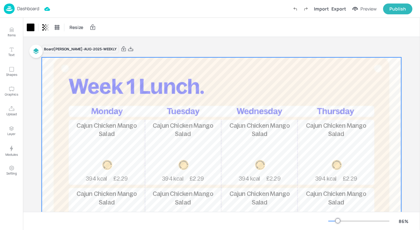
click at [36, 10] on p "Dashboard" at bounding box center [28, 8] width 22 height 4
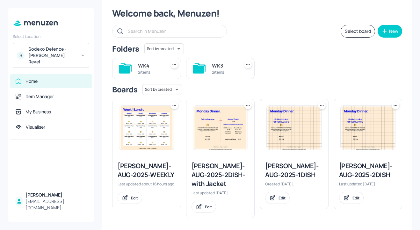
scroll to position [18, 0]
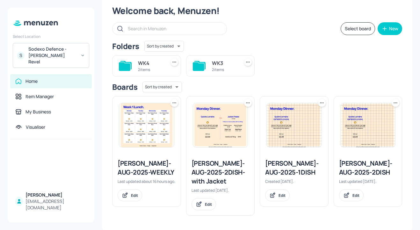
click at [207, 67] on div "WK3 2 items" at bounding box center [220, 65] width 69 height 21
click at [214, 64] on div "WK3" at bounding box center [224, 63] width 25 height 8
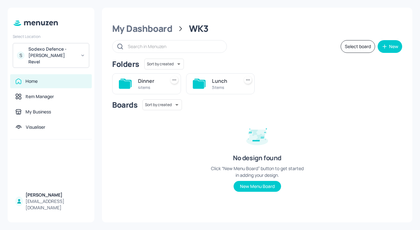
scroll to position [0, 0]
click at [214, 77] on div "Lunch" at bounding box center [224, 81] width 25 height 8
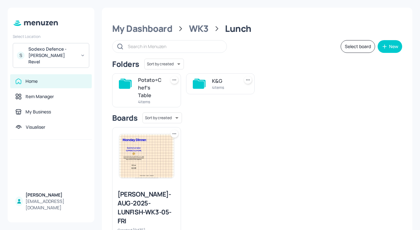
scroll to position [13, 0]
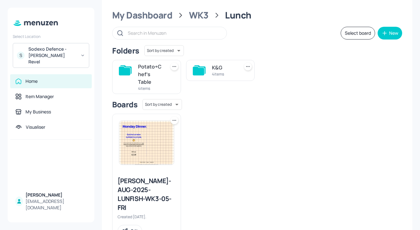
click at [141, 173] on div "Newbold-AUG-2025-LUNFISH-WK3-05-FRI Created 2 days ago. Edit" at bounding box center [147, 207] width 68 height 70
click at [141, 183] on div "Newbold-AUG-2025-LUNFISH-WK3-05-FRI" at bounding box center [147, 195] width 58 height 36
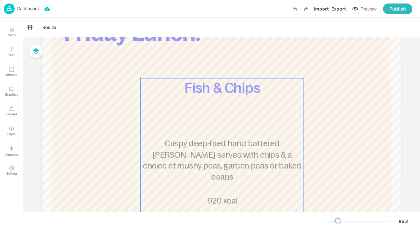
scroll to position [27, 0]
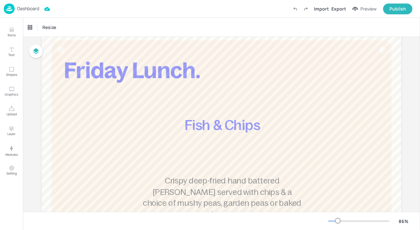
click at [31, 10] on p "Dashboard" at bounding box center [28, 8] width 22 height 4
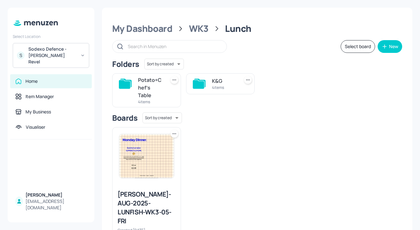
click at [221, 81] on div "K&G" at bounding box center [224, 81] width 25 height 8
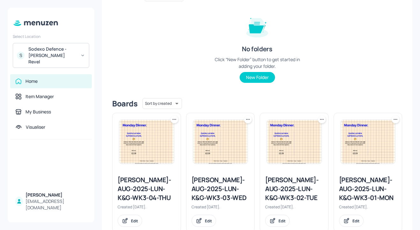
scroll to position [69, 0]
click at [291, 192] on div "Newbold-AUG-2025-LUN-K&G-WK3-02-TUE" at bounding box center [294, 188] width 58 height 27
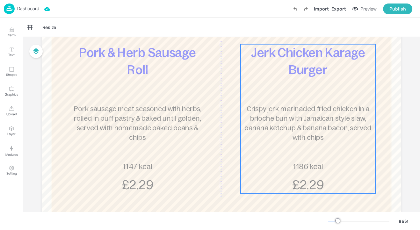
scroll to position [98, 0]
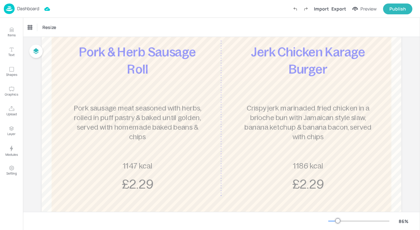
click at [26, 6] on p "Dashboard" at bounding box center [28, 8] width 22 height 4
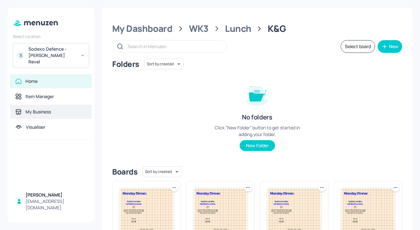
click at [52, 109] on div "My Business" at bounding box center [50, 112] width 71 height 6
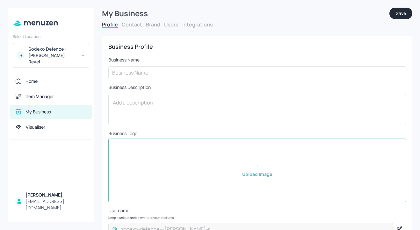
type input "Sodexo Defence - Newbold Revel"
type input "£GBP - [GEOGRAPHIC_DATA]"
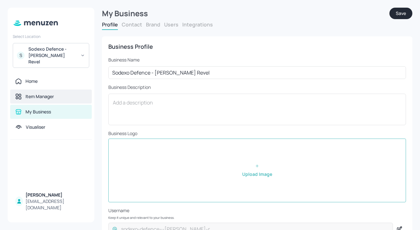
click at [67, 93] on div "Item Manager" at bounding box center [50, 96] width 71 height 6
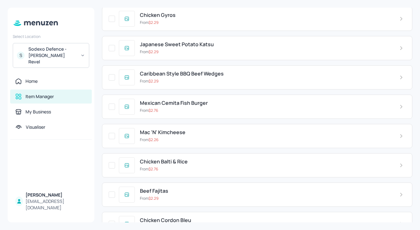
scroll to position [3286, 0]
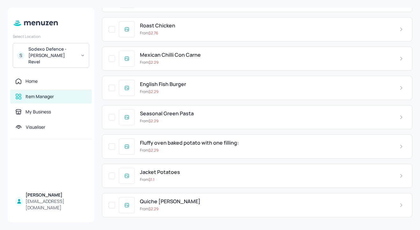
click at [289, 116] on div "Seasonal Green Pasta" at bounding box center [264, 114] width 249 height 6
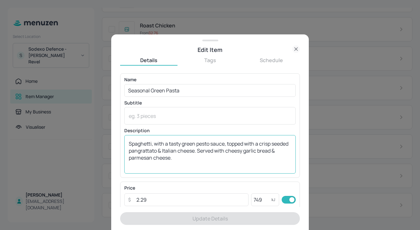
scroll to position [109, 0]
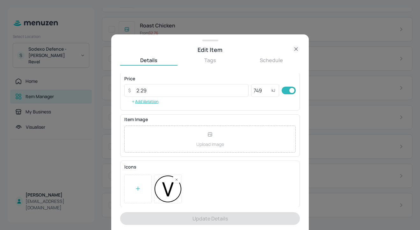
click at [297, 46] on icon at bounding box center [296, 49] width 8 height 8
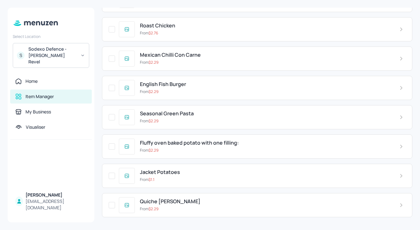
click at [288, 62] on div "From $ 2.29" at bounding box center [264, 63] width 249 height 6
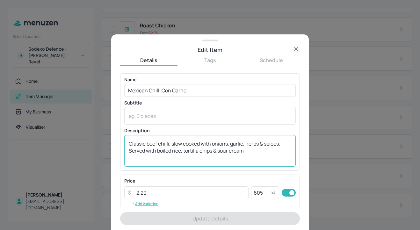
scroll to position [102, 0]
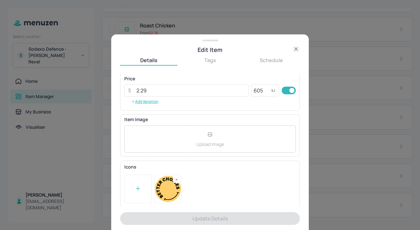
click at [297, 51] on icon at bounding box center [296, 49] width 8 height 8
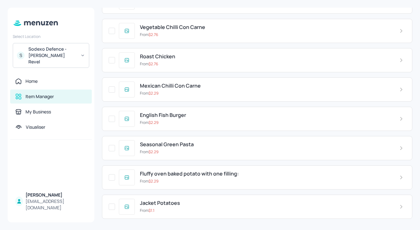
scroll to position [3255, 0]
click at [293, 60] on div "Roast Chicken" at bounding box center [264, 57] width 249 height 6
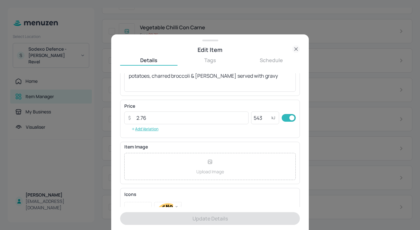
scroll to position [102, 0]
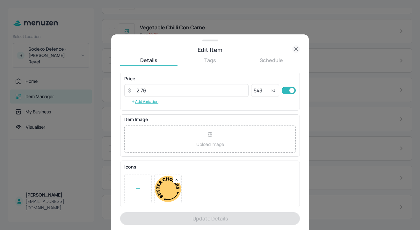
click at [297, 51] on icon at bounding box center [296, 49] width 8 height 8
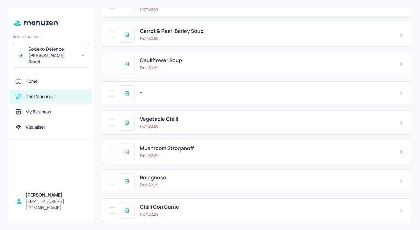
scroll to position [0, 0]
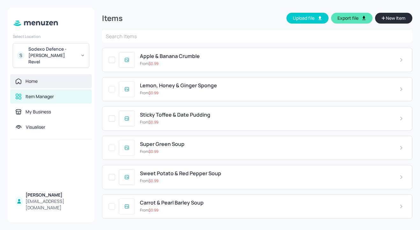
click at [41, 78] on div "Home" at bounding box center [50, 81] width 71 height 6
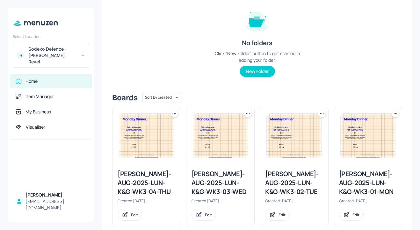
scroll to position [86, 0]
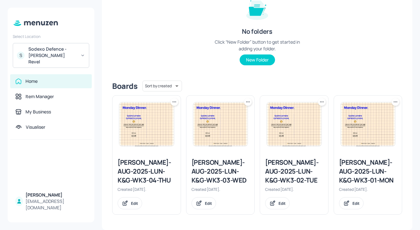
click at [367, 173] on div "Newbold-AUG-2025-LUN-K&G-WK3-01-MON" at bounding box center [368, 171] width 58 height 27
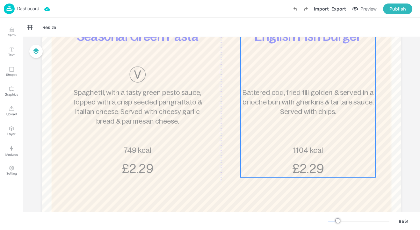
scroll to position [121, 0]
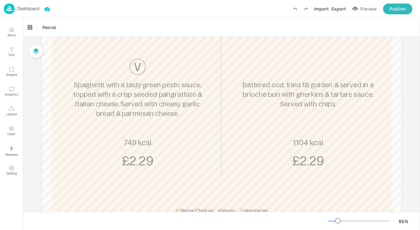
click at [34, 10] on p "Dashboard" at bounding box center [28, 8] width 22 height 4
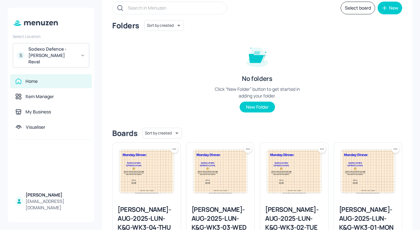
scroll to position [86, 0]
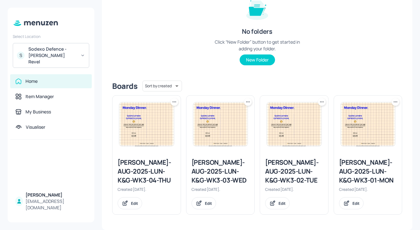
click at [289, 160] on div "Newbold-AUG-2025-LUN-K&G-WK3-02-TUE" at bounding box center [294, 171] width 58 height 27
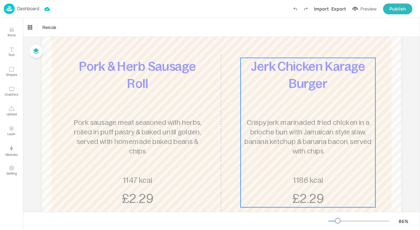
scroll to position [83, 0]
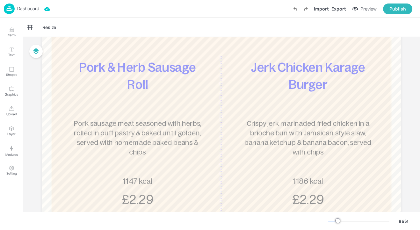
click at [22, 8] on p "Dashboard" at bounding box center [28, 8] width 22 height 4
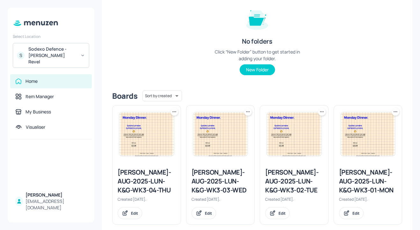
scroll to position [86, 0]
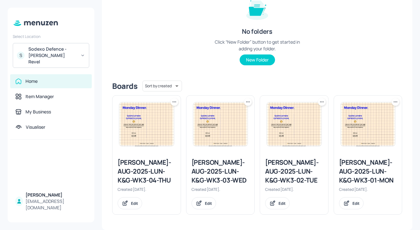
click at [206, 167] on div "Newbold-AUG-2025-LUN-K&G-WK3-03-WED" at bounding box center [221, 171] width 58 height 27
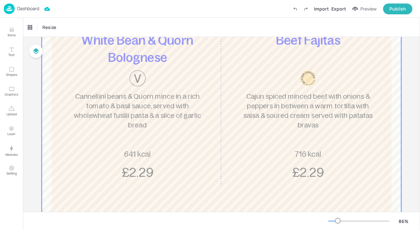
scroll to position [100, 0]
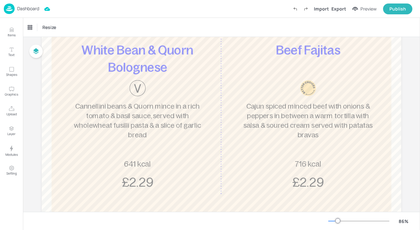
click at [17, 5] on div "Dashboard" at bounding box center [21, 9] width 35 height 11
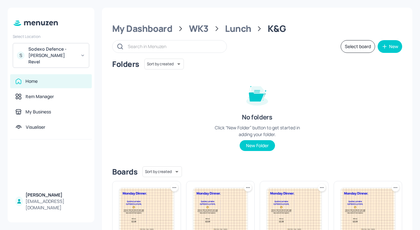
click at [54, 42] on div "Select Location S Sodexo Defence - Newbold Revel" at bounding box center [51, 49] width 87 height 37
click at [54, 53] on div "Sodexo Defence - Newbold Revel" at bounding box center [52, 55] width 48 height 19
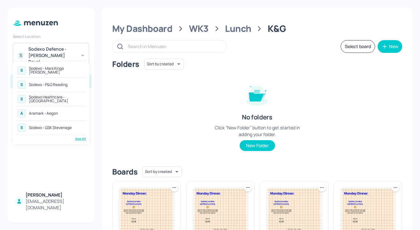
click at [57, 112] on div "Aramark - Aegon" at bounding box center [43, 114] width 29 height 4
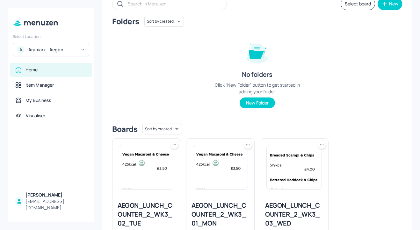
scroll to position [86, 0]
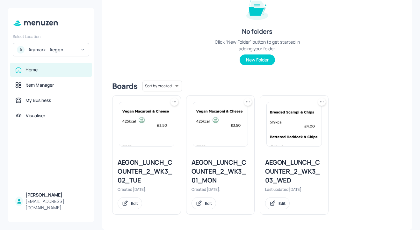
click at [225, 167] on div "AEGON_LUNCH_COUNTER_2_WK3_01_MON" at bounding box center [221, 171] width 58 height 27
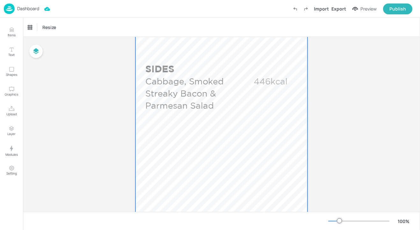
scroll to position [370, 0]
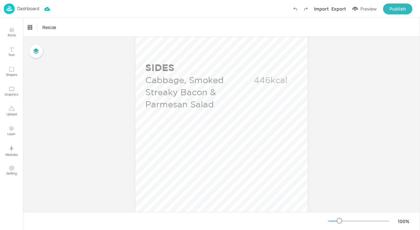
click at [20, 10] on p "Dashboard" at bounding box center [28, 8] width 22 height 4
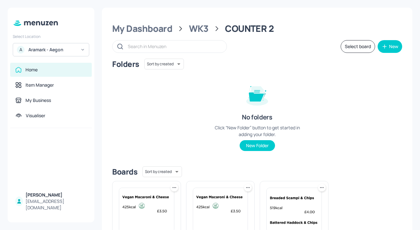
scroll to position [86, 0]
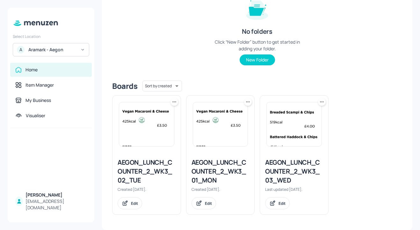
click at [151, 177] on div "AEGON_LUNCH_COUNTER_2_WK3_02_TUE" at bounding box center [147, 171] width 58 height 27
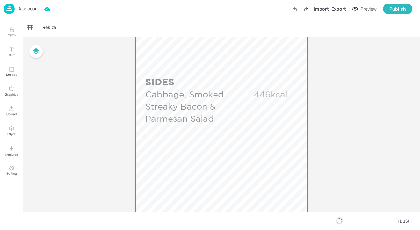
scroll to position [421, 0]
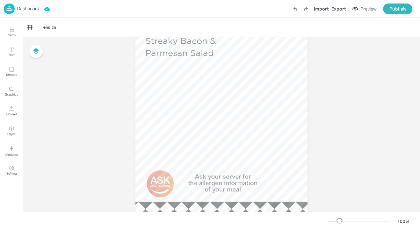
click at [25, 11] on p "Dashboard" at bounding box center [28, 8] width 22 height 4
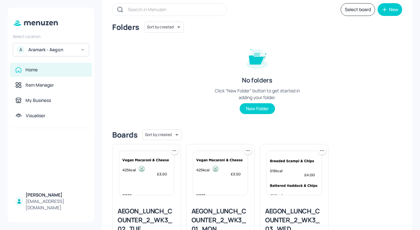
scroll to position [86, 0]
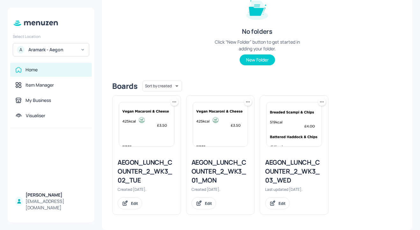
click at [298, 172] on div "AEGON_LUNCH_COUNTER_2_WK3_03_WED" at bounding box center [294, 171] width 58 height 27
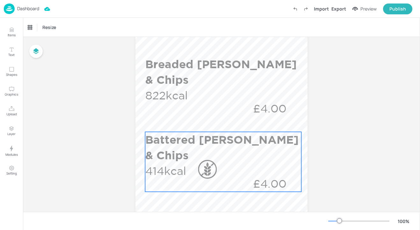
scroll to position [86, 0]
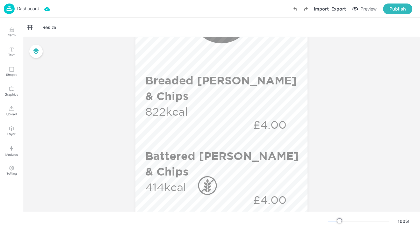
click at [32, 13] on div "Dashboard" at bounding box center [21, 9] width 35 height 11
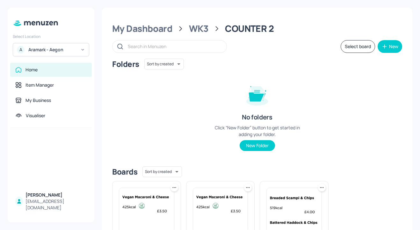
scroll to position [85, 0]
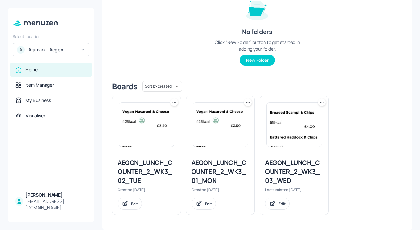
click at [319, 103] on icon at bounding box center [322, 102] width 6 height 6
click at [303, 131] on div "Duplicate" at bounding box center [296, 126] width 51 height 11
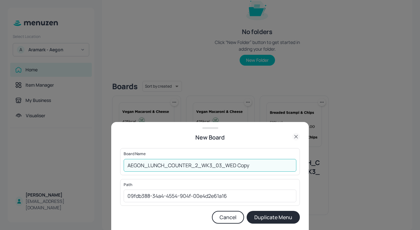
drag, startPoint x: 261, startPoint y: 167, endPoint x: 219, endPoint y: 167, distance: 41.8
click at [219, 167] on input "AEGON_LUNCH_COUNTER_2_WK3_03_WED Copy" at bounding box center [210, 165] width 173 height 13
type input "AEGON_LUNCH_COUNTER_2_WK3_04_THU"
click at [278, 220] on button "Duplicate Menu" at bounding box center [273, 217] width 53 height 13
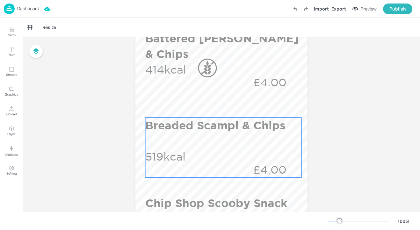
scroll to position [249, 0]
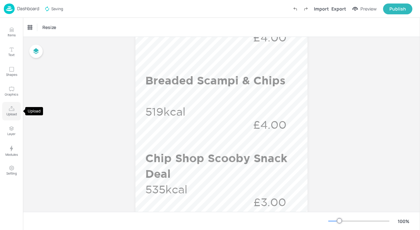
click at [14, 111] on icon "Upload" at bounding box center [12, 109] width 6 height 6
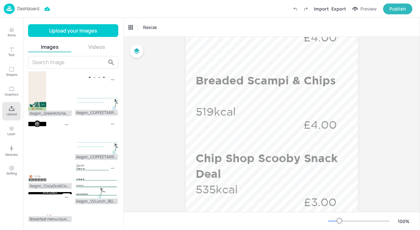
scroll to position [184, 0]
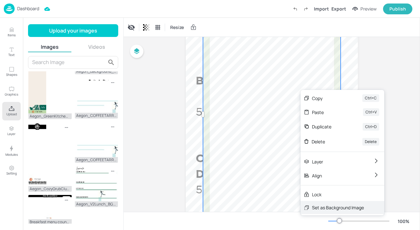
click at [360, 210] on div "Set as Background Image" at bounding box center [338, 207] width 52 height 7
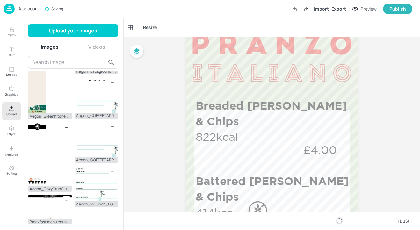
scroll to position [54, 0]
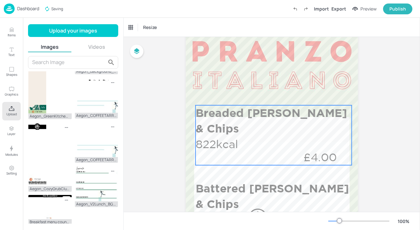
click at [223, 127] on div "Breaded Haddock & Chips 822kcal £4.00" at bounding box center [274, 135] width 156 height 60
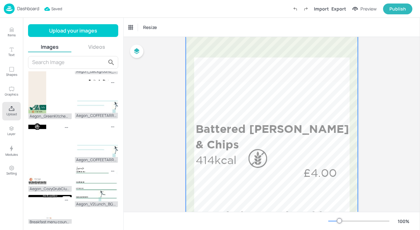
scroll to position [119, 0]
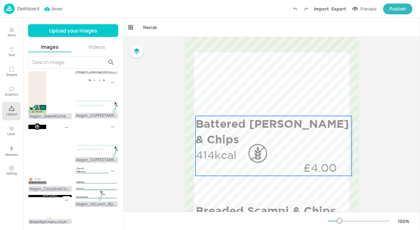
click at [232, 126] on p "Battered [PERSON_NAME] & Chips" at bounding box center [272, 131] width 153 height 31
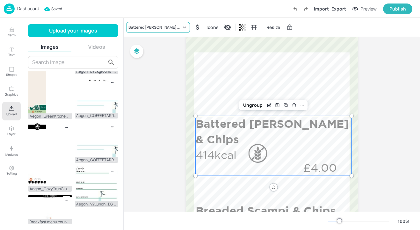
click at [169, 24] on div "Battered [PERSON_NAME] & Chips" at bounding box center [158, 27] width 64 height 11
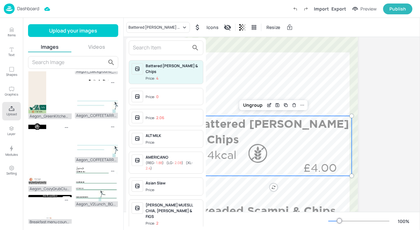
click at [167, 50] on input "text" at bounding box center [161, 48] width 56 height 10
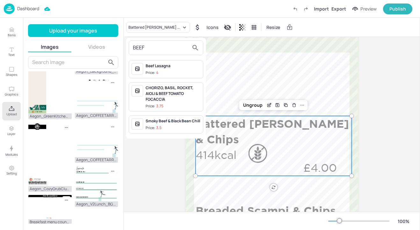
type input "BEEF"
click at [185, 65] on div "Beef Lasagna" at bounding box center [173, 66] width 55 height 6
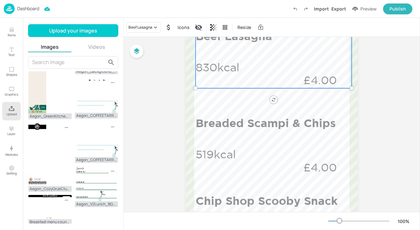
scroll to position [215, 0]
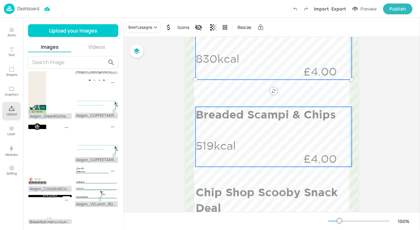
click at [219, 131] on div "Breaded Scampi & Chips 519kcal £4.00" at bounding box center [274, 137] width 156 height 60
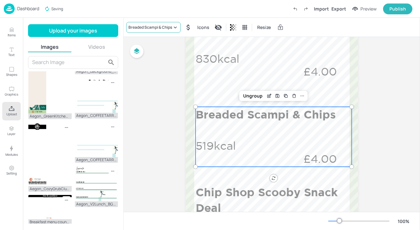
click at [142, 29] on div "Breaded Scampi & Chips" at bounding box center [150, 28] width 44 height 6
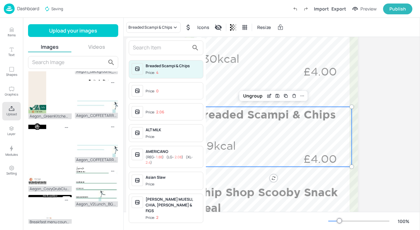
click at [150, 51] on input "text" at bounding box center [161, 48] width 56 height 10
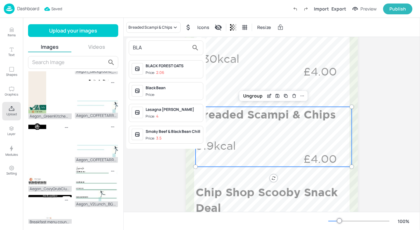
type input "BLA"
click at [185, 117] on span "Price: 4" at bounding box center [173, 116] width 55 height 5
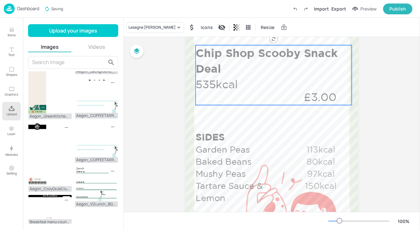
scroll to position [341, 0]
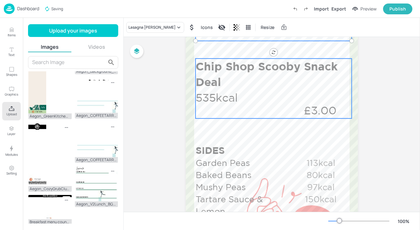
click at [262, 97] on div "Chip Shop Scooby Snack Deal 535kcal £3.00" at bounding box center [274, 89] width 156 height 60
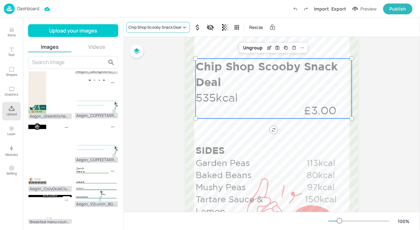
click at [142, 26] on div "Chip Shop Scooby Snack Deal" at bounding box center [154, 28] width 53 height 6
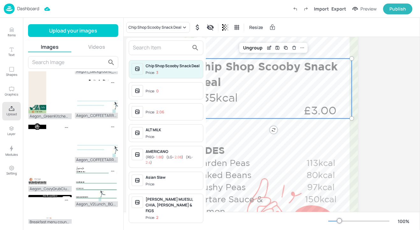
click at [138, 47] on input "text" at bounding box center [161, 48] width 56 height 10
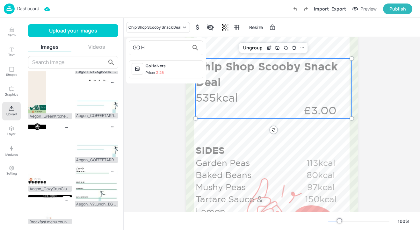
type input "GO H"
click at [173, 65] on div "Go Halvers" at bounding box center [173, 66] width 55 height 6
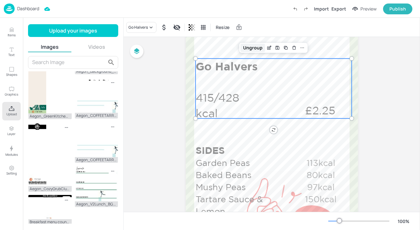
click at [247, 49] on div "Ungroup" at bounding box center [253, 48] width 25 height 8
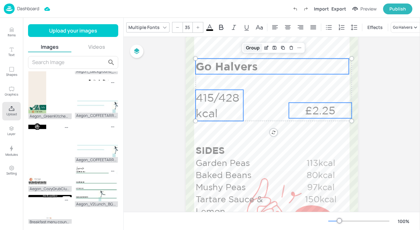
click at [247, 49] on div "Group" at bounding box center [253, 48] width 19 height 8
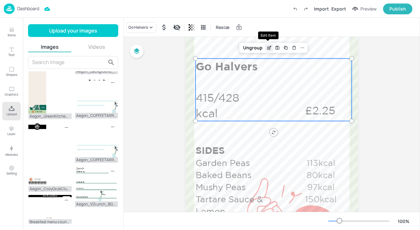
click at [267, 48] on icon "Edit Item" at bounding box center [268, 48] width 3 height 3
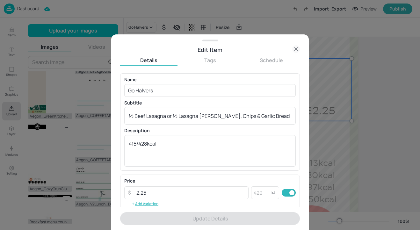
click at [297, 47] on icon at bounding box center [296, 49] width 8 height 8
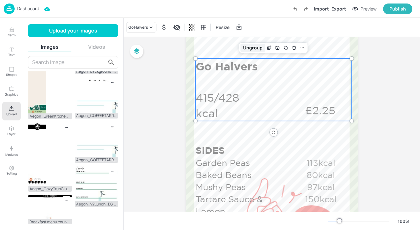
click at [256, 48] on div "Ungroup" at bounding box center [253, 48] width 25 height 8
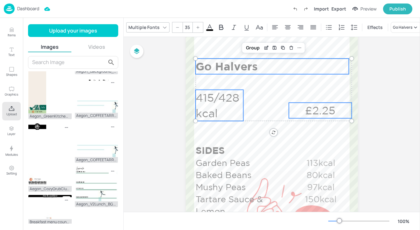
click at [231, 109] on p "415/428kcal" at bounding box center [220, 105] width 48 height 31
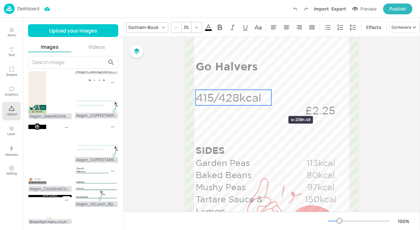
drag, startPoint x: 241, startPoint y: 106, endPoint x: 269, endPoint y: 105, distance: 28.1
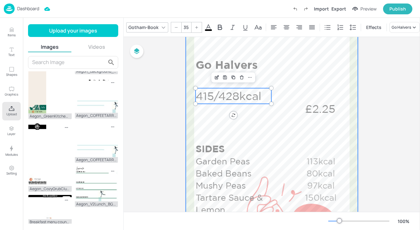
scroll to position [344, 0]
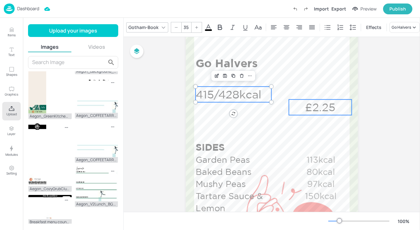
type input "35"
click at [318, 106] on p "£2.25" at bounding box center [320, 109] width 63 height 16
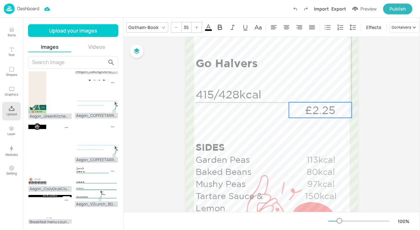
click at [320, 107] on p "£2.25" at bounding box center [320, 110] width 63 height 16
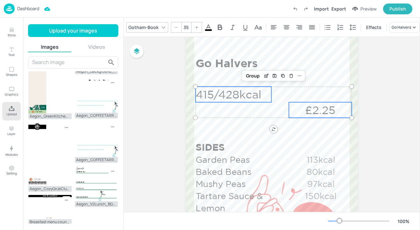
click at [259, 94] on p "415/428kcal" at bounding box center [234, 95] width 76 height 16
click at [254, 74] on div "Group" at bounding box center [253, 76] width 19 height 8
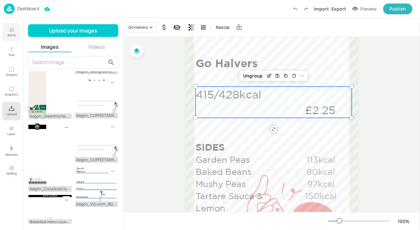
click at [18, 26] on button "Items" at bounding box center [11, 32] width 18 height 18
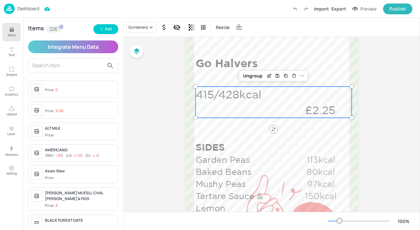
click at [74, 64] on input "text" at bounding box center [68, 66] width 72 height 10
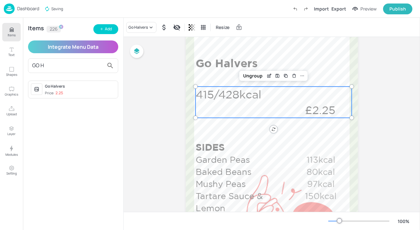
type input "GO H"
click at [89, 86] on div "Go Halvers" at bounding box center [80, 87] width 70 height 6
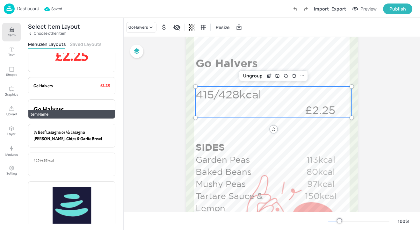
scroll to position [15, 0]
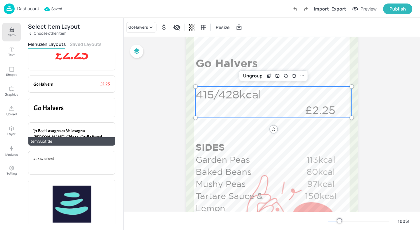
click at [92, 134] on p "½ Beef Lasagna or ½ Lasagna Blanco, Chips & Garlic Bread" at bounding box center [71, 134] width 77 height 12
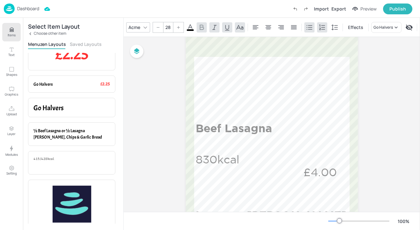
scroll to position [0, 0]
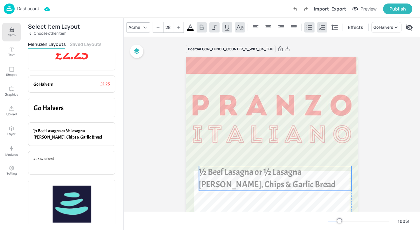
drag, startPoint x: 222, startPoint y: 80, endPoint x: 228, endPoint y: 170, distance: 90.4
click at [228, 170] on span "½ Beef Lasagna or ½ Lasagna Blanco, Chips & Garlic Bread" at bounding box center [267, 178] width 137 height 24
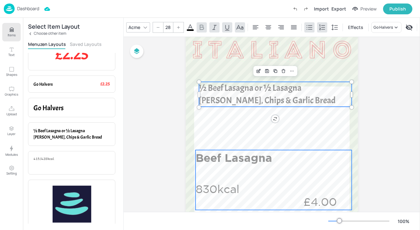
scroll to position [95, 0]
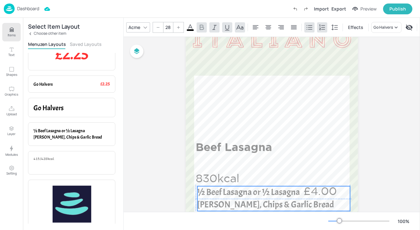
drag, startPoint x: 255, startPoint y: 88, endPoint x: 253, endPoint y: 202, distance: 114.2
click at [252, 202] on p "½ Beef Lasagna or ½ Lasagna Blanco, Chips & Garlic Bread" at bounding box center [273, 198] width 153 height 25
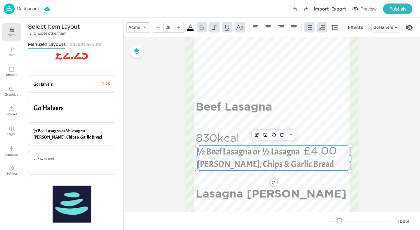
scroll to position [164, 0]
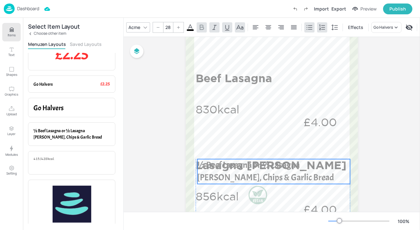
drag, startPoint x: 266, startPoint y: 130, endPoint x: 265, endPoint y: 172, distance: 42.1
click at [265, 172] on p "½ Beef Lasagna or ½ Lasagna Blanco, Chips & Garlic Bread" at bounding box center [273, 171] width 153 height 25
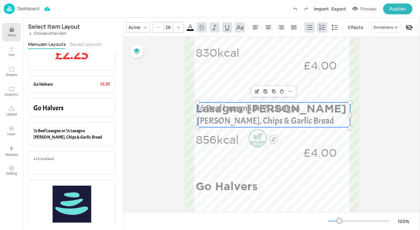
scroll to position [244, 0]
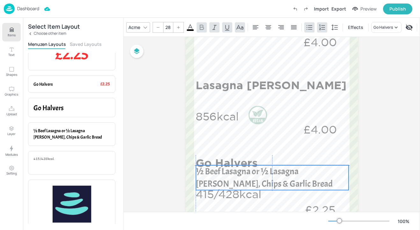
drag, startPoint x: 262, startPoint y: 88, endPoint x: 260, endPoint y: 174, distance: 86.4
click at [260, 174] on span "½ Beef Lasagna or ½ Lasagna Blanco, Chips & Garlic Bread" at bounding box center [264, 178] width 137 height 24
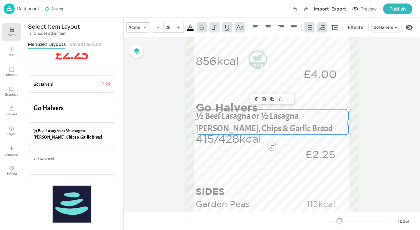
scroll to position [352, 0]
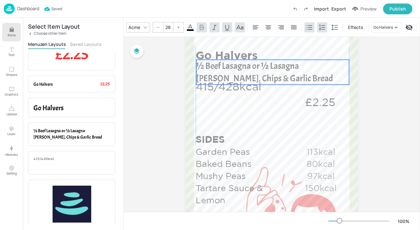
drag, startPoint x: 234, startPoint y: 71, endPoint x: 233, endPoint y: 74, distance: 3.7
click at [233, 74] on span "½ Beef Lasagna or ½ Lasagna Blanco, Chips & Garlic Bread" at bounding box center [264, 72] width 137 height 24
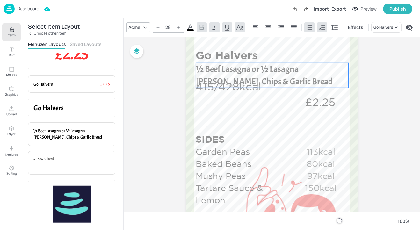
click at [236, 71] on span "½ Beef Lasagna or ½ Lasagna Blanco, Chips & Garlic Bread" at bounding box center [264, 75] width 137 height 24
click at [226, 79] on span "½ Beef Lasagna or ½ Lasagna Blanco, Chips & Garlic Bread" at bounding box center [264, 75] width 137 height 24
click at [145, 28] on icon at bounding box center [145, 27] width 5 height 5
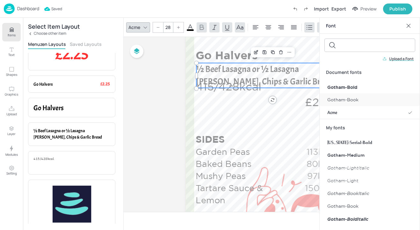
click at [361, 97] on div "Gotham-Book" at bounding box center [370, 99] width 100 height 13
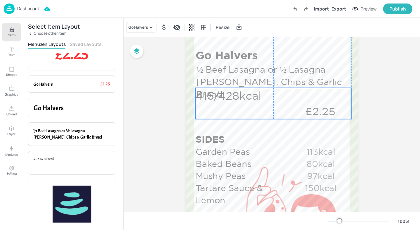
drag, startPoint x: 232, startPoint y: 91, endPoint x: 231, endPoint y: 100, distance: 9.3
click at [231, 100] on p "415/428kcal" at bounding box center [234, 96] width 76 height 16
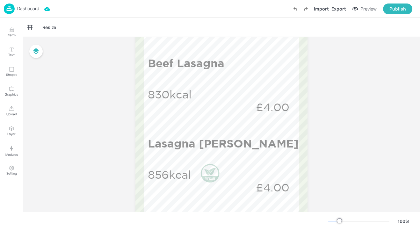
scroll to position [157, 0]
click at [15, 26] on button "Items" at bounding box center [11, 32] width 18 height 18
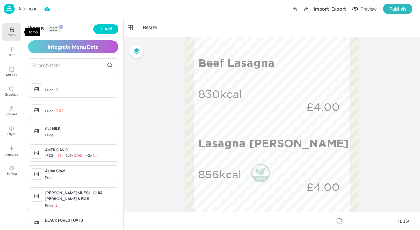
click at [14, 26] on button "Items" at bounding box center [11, 32] width 18 height 18
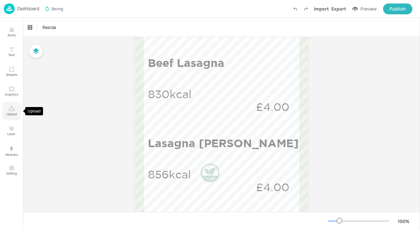
click at [17, 111] on button "Upload" at bounding box center [11, 111] width 18 height 18
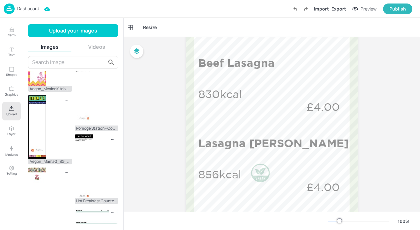
scroll to position [336, 0]
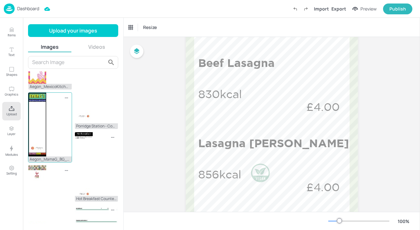
click at [44, 124] on img at bounding box center [37, 125] width 18 height 64
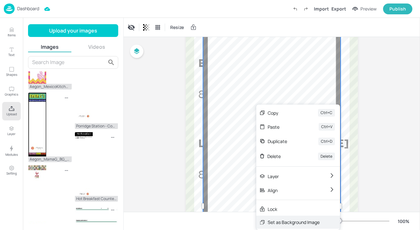
click at [297, 221] on div "Set as Background Image" at bounding box center [294, 222] width 52 height 7
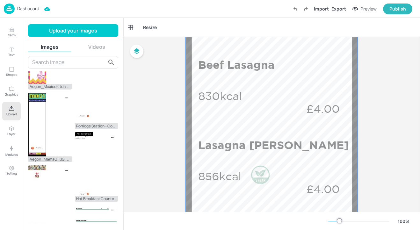
scroll to position [188, 0]
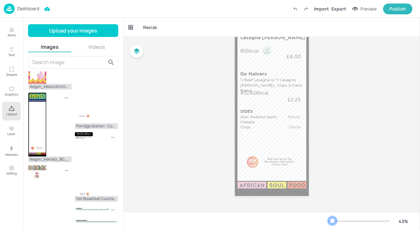
drag, startPoint x: 339, startPoint y: 222, endPoint x: 333, endPoint y: 222, distance: 6.4
click at [333, 222] on div at bounding box center [332, 220] width 5 height 5
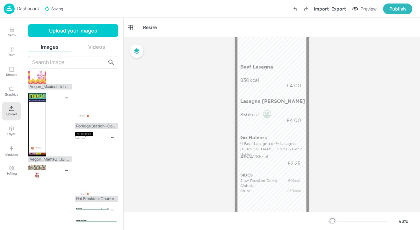
scroll to position [48, 0]
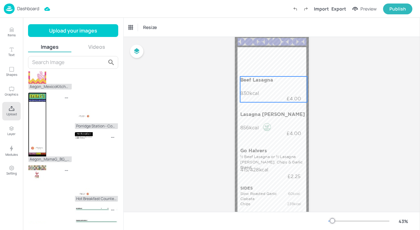
click at [273, 91] on div "Beef Lasagna 830kcal £4.00" at bounding box center [273, 90] width 67 height 26
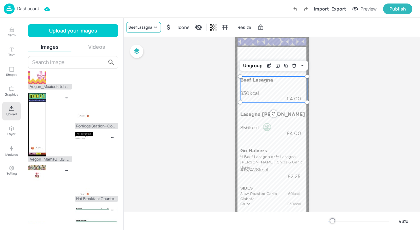
click at [142, 28] on div "Beef Lasagna" at bounding box center [140, 28] width 24 height 6
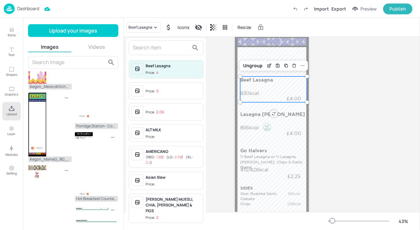
click at [141, 44] on input "text" at bounding box center [161, 48] width 56 height 10
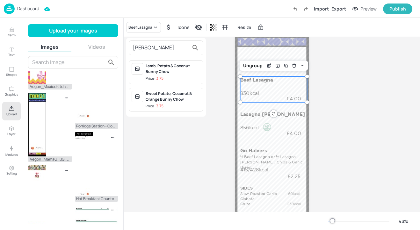
type input "BUNN"
click at [167, 105] on span "Price: 3.75" at bounding box center [173, 106] width 55 height 5
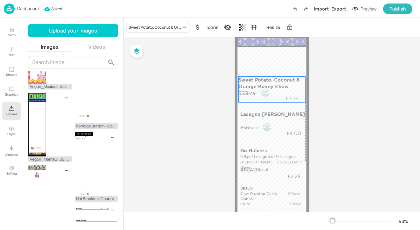
click at [269, 86] on p "Sweet Potato, Coconut & Orange Bunny Chow" at bounding box center [271, 83] width 66 height 13
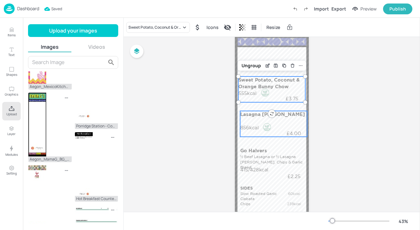
click at [311, 117] on div "Board AEGON_LUNCH_COUNTER_3_WK3_03_WED SIDES Slow Roasted Garlic Ciabata 60kcal…" at bounding box center [272, 139] width 110 height 300
click at [293, 115] on p "Lasagna Blanco" at bounding box center [273, 114] width 66 height 7
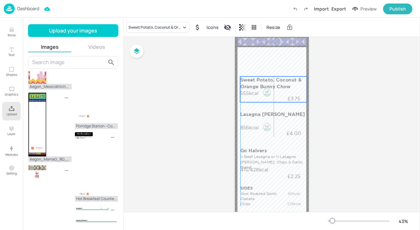
click at [253, 82] on p "Sweet Potato, Coconut & Orange Bunny Chow" at bounding box center [273, 83] width 66 height 13
click at [161, 28] on div "Sweet Potato, Coconut & Orange Bunny Chow" at bounding box center [154, 28] width 53 height 6
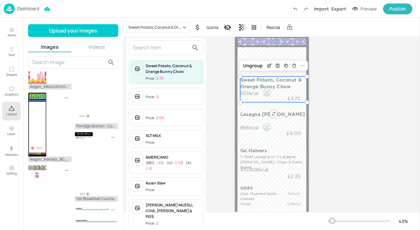
click at [167, 49] on input "text" at bounding box center [161, 48] width 56 height 10
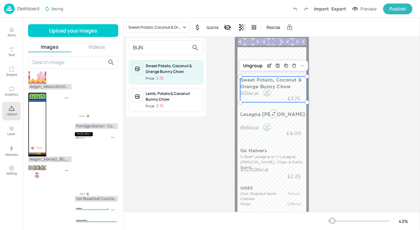
type input "BUN"
click at [184, 102] on div "Lamb, Potato & Coconut Bunny Chow Price: 3.75" at bounding box center [173, 100] width 55 height 18
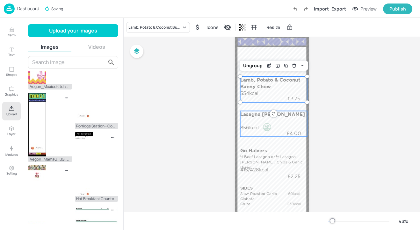
click at [251, 122] on div "Lasagna Blanco 856kcal £4.00" at bounding box center [273, 124] width 67 height 26
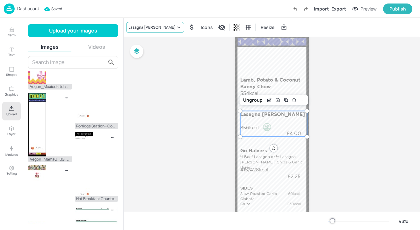
click at [152, 25] on div "Lasagna Blanco" at bounding box center [151, 28] width 47 height 6
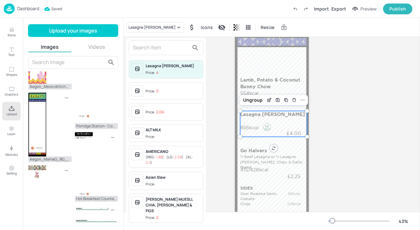
click at [162, 49] on input "text" at bounding box center [161, 48] width 56 height 10
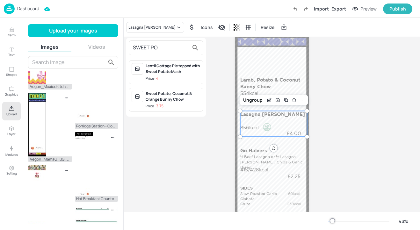
type input "SWEET PO"
click at [175, 95] on div "Sweet Potato, Coconut & Orange Bunny Chow" at bounding box center [173, 96] width 55 height 11
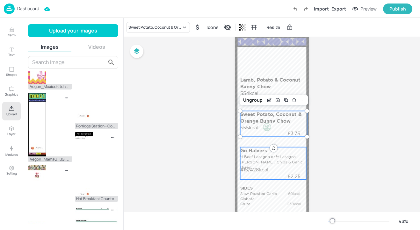
click at [293, 164] on p "½ Beef Lasagna or ½ Lasagna Blanco, Chips & Garlic Bread" at bounding box center [273, 162] width 66 height 16
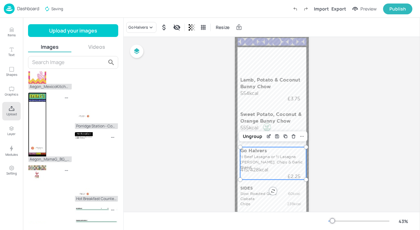
click at [293, 164] on p "½ Beef Lasagna or ½ Lasagna Blanco, Chips & Garlic Bread" at bounding box center [273, 162] width 66 height 16
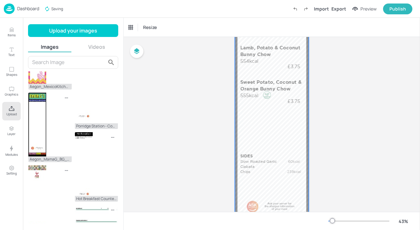
scroll to position [95, 0]
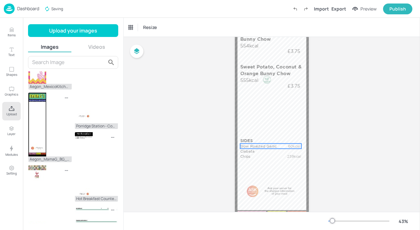
click at [277, 145] on p "Slow Roasted Garlic Ciabata" at bounding box center [261, 149] width 42 height 11
click at [161, 18] on div "Dashboard Saving Import Export Preview Publish" at bounding box center [210, 9] width 420 height 18
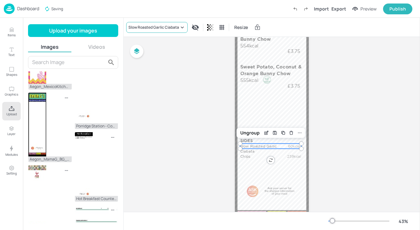
click at [161, 25] on div "Slow Roasted Garlic Ciabata" at bounding box center [153, 28] width 51 height 6
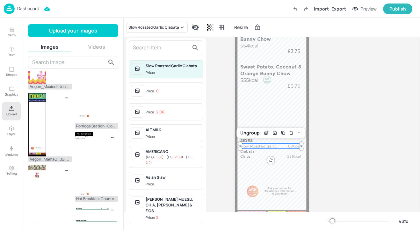
click at [153, 47] on input "text" at bounding box center [161, 48] width 56 height 10
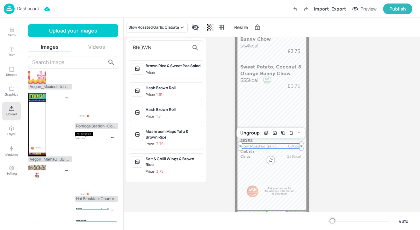
type input "BROWN"
click at [184, 69] on div "Brown Rice & Sweet Pea Salad" at bounding box center [173, 66] width 55 height 6
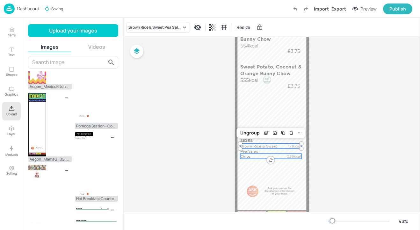
click at [284, 154] on div "Chips 239kcal" at bounding box center [270, 156] width 61 height 5
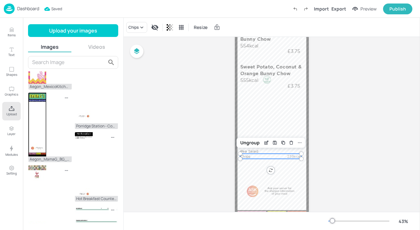
click at [289, 155] on p "239kcal" at bounding box center [294, 156] width 15 height 5
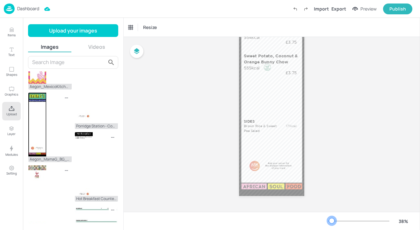
scroll to position [82, 0]
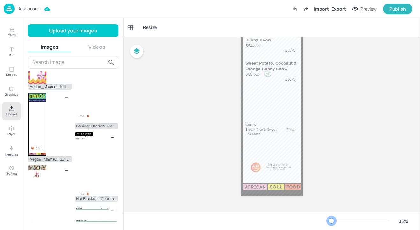
click at [332, 221] on div at bounding box center [331, 220] width 5 height 5
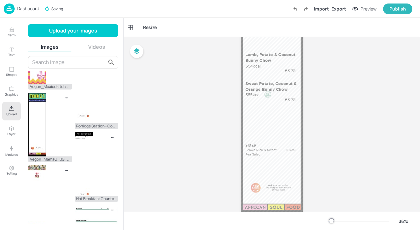
scroll to position [36, 0]
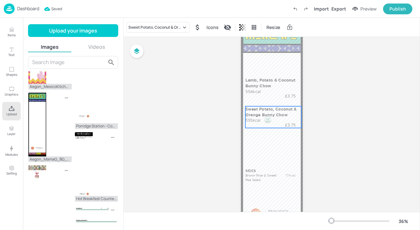
click at [277, 117] on p "Sweet Potato, Coconut & Orange Bunny Chow" at bounding box center [272, 111] width 55 height 11
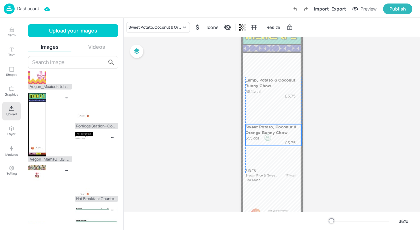
drag, startPoint x: 273, startPoint y: 117, endPoint x: 273, endPoint y: 135, distance: 17.9
click at [273, 135] on p "Sweet Potato, Coconut & Orange Bunny Chow" at bounding box center [272, 129] width 55 height 11
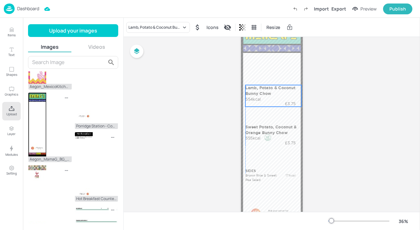
drag, startPoint x: 275, startPoint y: 77, endPoint x: 274, endPoint y: 85, distance: 8.0
click at [274, 85] on p "Lamb, Potato & Coconut Bunny Chow" at bounding box center [272, 90] width 55 height 11
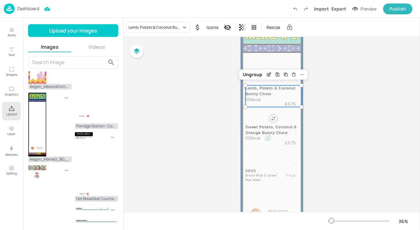
click at [253, 168] on div at bounding box center [272, 132] width 62 height 220
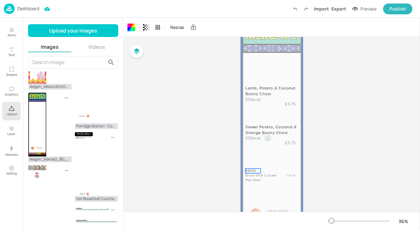
click at [254, 170] on p "SIDES" at bounding box center [253, 171] width 16 height 5
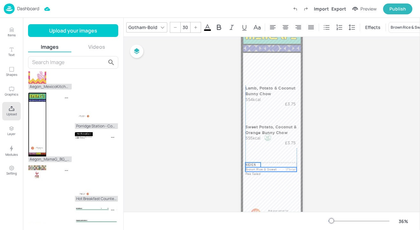
drag, startPoint x: 267, startPoint y: 177, endPoint x: 266, endPoint y: 171, distance: 6.1
click at [266, 171] on p "Brown Rice & Sweet Pea Salad" at bounding box center [262, 171] width 35 height 9
click at [325, 172] on div "Board AEGON_LUNCH_COUNTER_3_WK3_03_WED SIDES Brown Rice & Sweet Pea Salad 171kc…" at bounding box center [272, 129] width 297 height 257
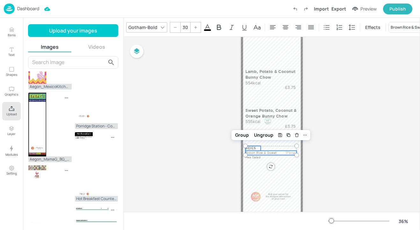
scroll to position [58, 0]
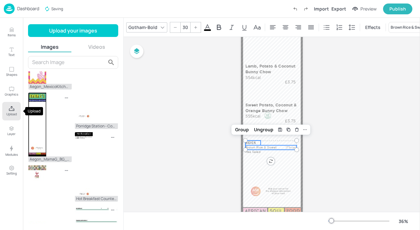
click at [6, 111] on button "Upload" at bounding box center [11, 111] width 18 height 18
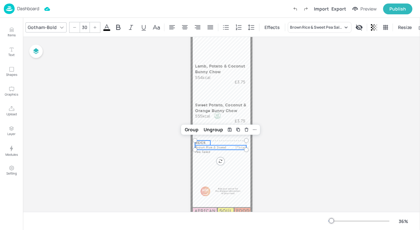
click at [31, 9] on p "Dashboard" at bounding box center [28, 8] width 22 height 4
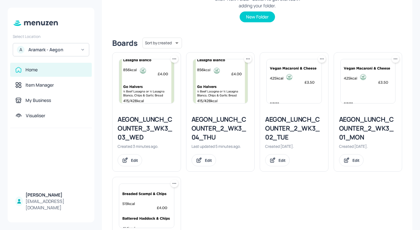
scroll to position [170, 0]
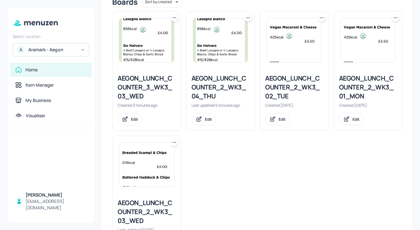
click at [175, 19] on icon at bounding box center [174, 18] width 6 height 6
click at [161, 55] on div "Move" at bounding box center [149, 52] width 51 height 11
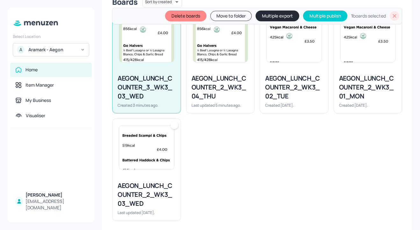
click at [237, 17] on button "Move to folder" at bounding box center [230, 16] width 41 height 10
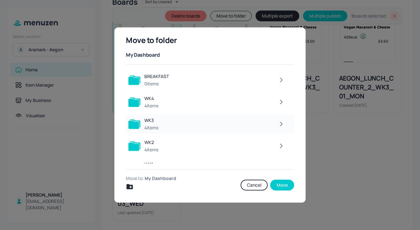
scroll to position [14, 0]
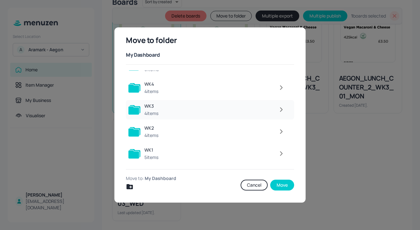
click at [282, 113] on icon "button" at bounding box center [281, 110] width 8 height 8
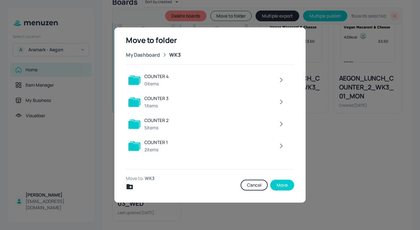
scroll to position [0, 0]
click at [220, 104] on div at bounding box center [230, 102] width 116 height 13
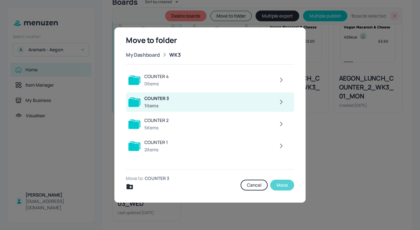
click at [282, 185] on button "Move" at bounding box center [282, 185] width 24 height 11
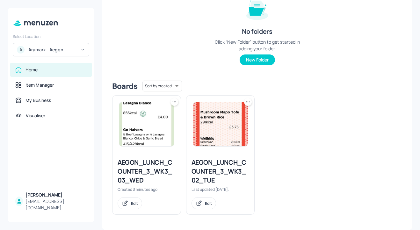
click at [175, 105] on div at bounding box center [175, 102] width 8 height 8
click at [164, 122] on div "Duplicate" at bounding box center [149, 125] width 51 height 11
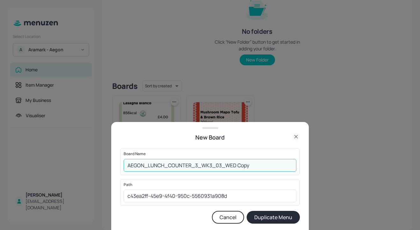
drag, startPoint x: 255, startPoint y: 166, endPoint x: 218, endPoint y: 167, distance: 36.7
click at [218, 167] on input "AEGON_LUNCH_COUNTER_3_WK3_03_WED Copy" at bounding box center [210, 165] width 173 height 13
type input "AEGON_LUNCH_COUNTER_3_WK3_04_THU"
click at [294, 219] on button "Duplicate Menu" at bounding box center [273, 217] width 53 height 13
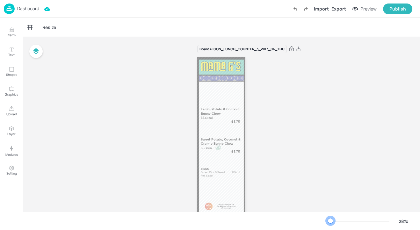
drag, startPoint x: 337, startPoint y: 222, endPoint x: 330, endPoint y: 221, distance: 7.0
click at [330, 222] on div at bounding box center [330, 220] width 5 height 5
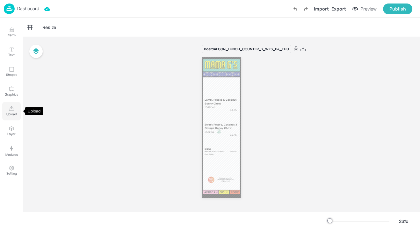
click at [12, 111] on icon "Upload" at bounding box center [11, 108] width 5 height 5
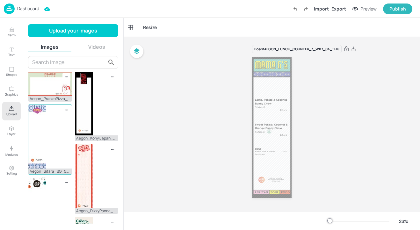
click at [49, 135] on div "Aegon_Sitara_BG_540x1920.jpg" at bounding box center [50, 140] width 44 height 70
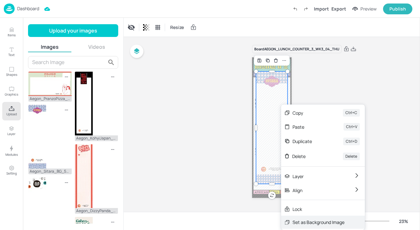
click at [331, 220] on div "Set as Background Image" at bounding box center [319, 222] width 52 height 7
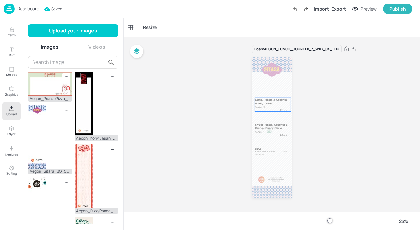
click at [267, 105] on p "Lamb, Potato & Coconut Bunny Chow" at bounding box center [272, 101] width 35 height 7
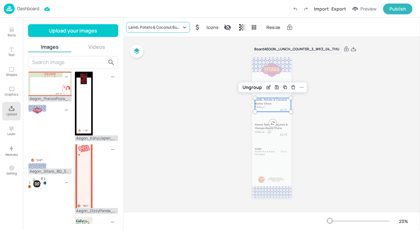
click at [168, 30] on div "Lamb, Potato & Coconut Bunny Chow" at bounding box center [154, 28] width 53 height 6
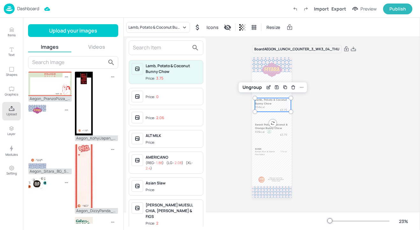
click at [170, 50] on input "text" at bounding box center [161, 48] width 56 height 10
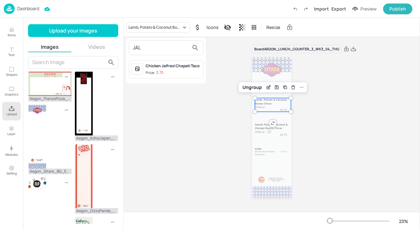
type input "JAL"
click at [191, 72] on span "Price: 3.75" at bounding box center [173, 72] width 55 height 5
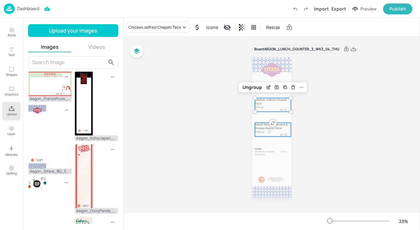
click at [259, 128] on p "Sweet Potato, Coconut & Orange Bunny Chow" at bounding box center [272, 126] width 35 height 7
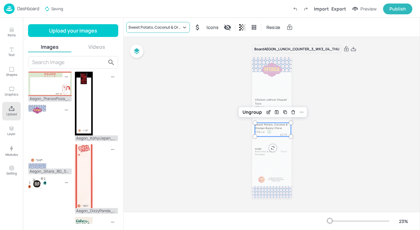
click at [148, 29] on div "Sweet Potato, Coconut & Orange Bunny Chow" at bounding box center [154, 28] width 53 height 6
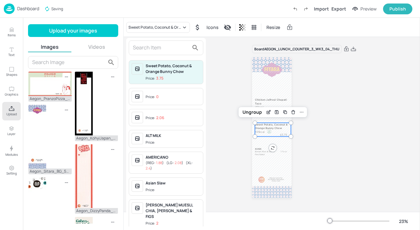
click at [147, 46] on input "text" at bounding box center [161, 48] width 56 height 10
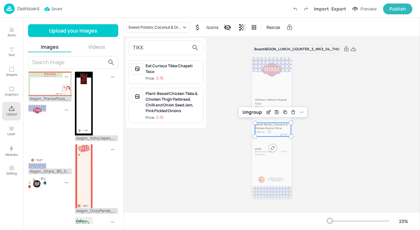
type input "TIKK"
click at [168, 69] on div "Eat Curious Tikka Chapati Taco" at bounding box center [173, 68] width 55 height 11
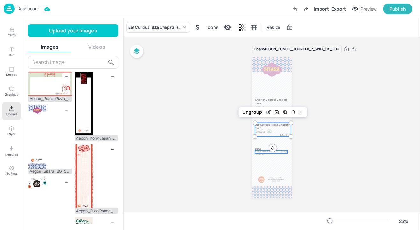
click at [260, 152] on p "Brown Rice & Sweet Pea Salad" at bounding box center [266, 152] width 22 height 5
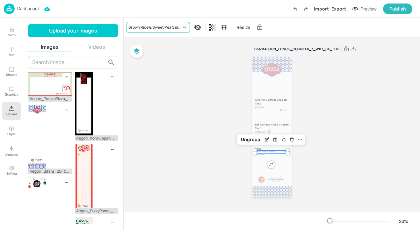
click at [172, 29] on div "Brown Rice & Sweet Pea Salad" at bounding box center [154, 28] width 53 height 6
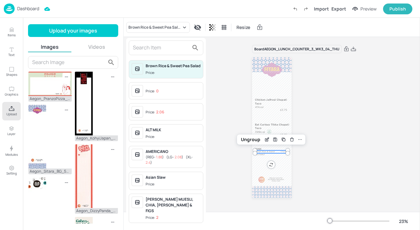
click at [165, 43] on input "text" at bounding box center [161, 48] width 56 height 10
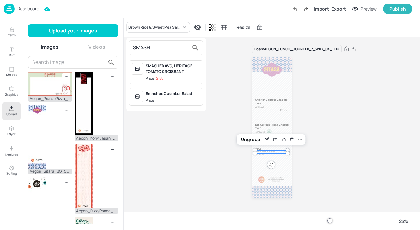
type input "SMASH"
click at [180, 98] on span "Price:" at bounding box center [173, 100] width 55 height 5
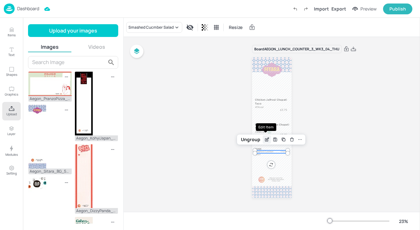
click at [264, 142] on icon "Edit Item" at bounding box center [266, 139] width 5 height 5
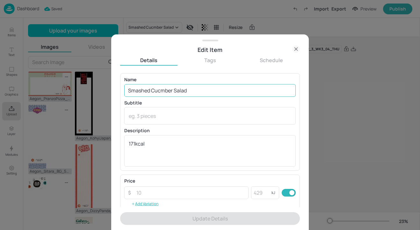
click at [159, 89] on input "Smashed Cucmber Salad" at bounding box center [210, 90] width 172 height 13
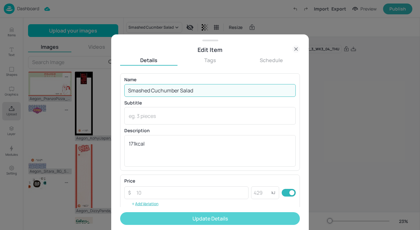
type input "Smashed Cuchumber Salad"
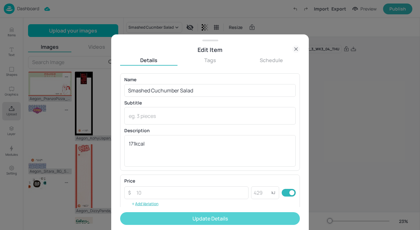
click at [222, 220] on button "Update Details" at bounding box center [210, 218] width 180 height 13
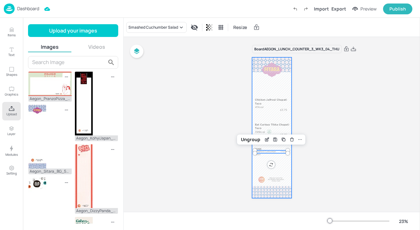
click at [284, 164] on div at bounding box center [272, 127] width 40 height 141
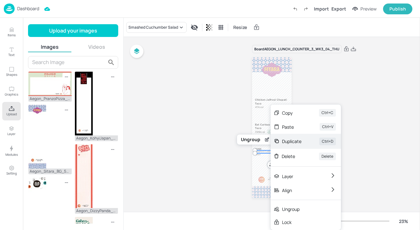
click at [294, 138] on div "Duplicate" at bounding box center [291, 141] width 19 height 7
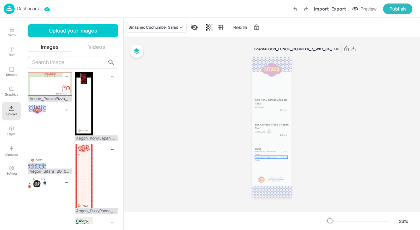
drag, startPoint x: 264, startPoint y: 153, endPoint x: 262, endPoint y: 157, distance: 5.0
click at [262, 157] on p "Smashed Cuchumber Salad" at bounding box center [266, 158] width 22 height 5
click at [170, 30] on div "Smashed Cuchumber Salad" at bounding box center [153, 28] width 50 height 6
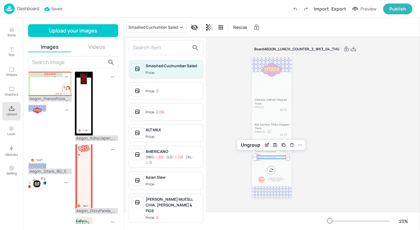
click at [149, 47] on input "text" at bounding box center [161, 48] width 56 height 10
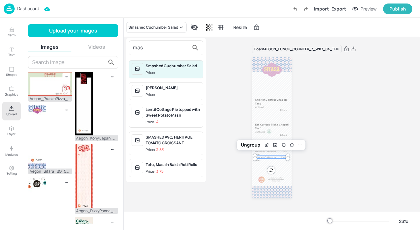
type input "mas"
click at [170, 90] on div "[PERSON_NAME]" at bounding box center [173, 88] width 55 height 6
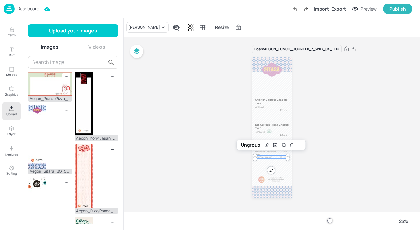
click at [346, 121] on div "Board AEGON_LUNCH_COUNTER_3_WK3_04_THU SIDES Smashed Cuchumber Salad 171kcal Ch…" at bounding box center [272, 125] width 297 height 177
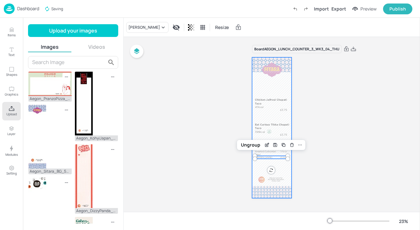
click at [287, 89] on div at bounding box center [272, 127] width 40 height 141
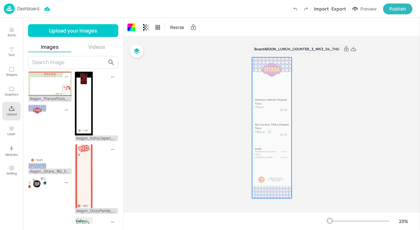
click at [30, 9] on p "Dashboard" at bounding box center [28, 8] width 22 height 4
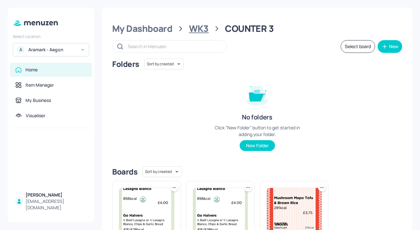
click at [193, 30] on div "WK3" at bounding box center [199, 28] width 20 height 11
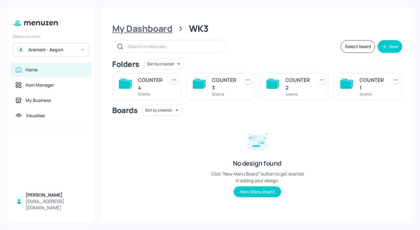
click at [153, 32] on div "My Dashboard" at bounding box center [142, 28] width 60 height 11
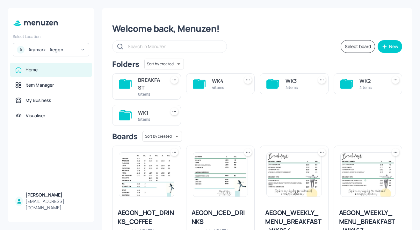
click at [298, 86] on div "4 items" at bounding box center [298, 87] width 25 height 5
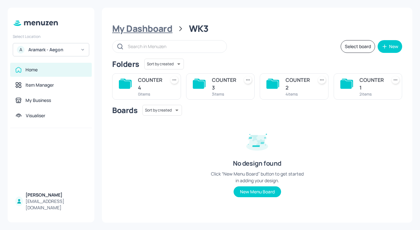
click at [159, 32] on div "My Dashboard" at bounding box center [142, 28] width 60 height 11
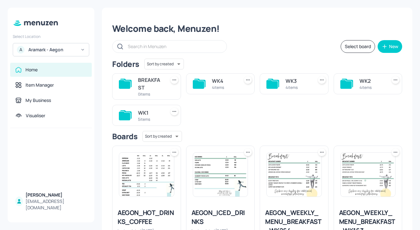
click at [364, 79] on div "WK2" at bounding box center [372, 81] width 25 height 8
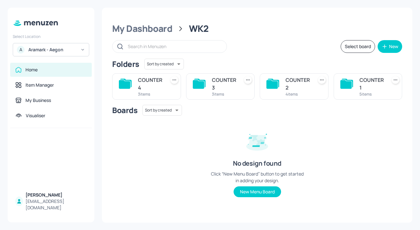
click at [145, 90] on div "COUNTER 4" at bounding box center [150, 83] width 25 height 15
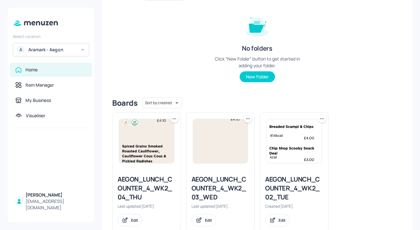
scroll to position [86, 0]
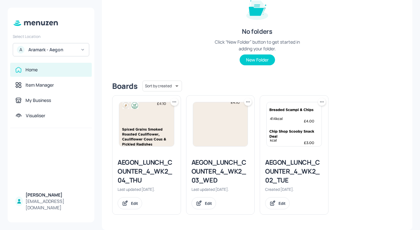
click at [173, 104] on icon at bounding box center [174, 102] width 6 height 6
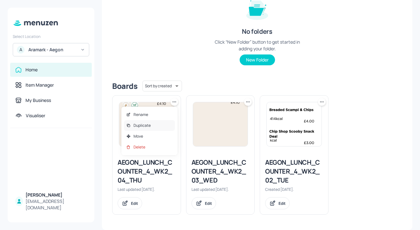
click at [170, 127] on div "Duplicate" at bounding box center [149, 125] width 51 height 11
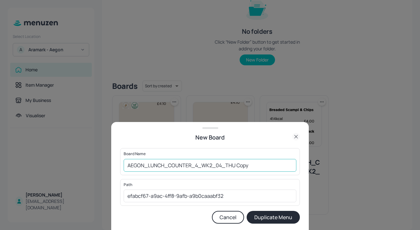
click at [211, 165] on input "AEGON_LUNCH_COUNTER_4_WK2_04_THU Copy" at bounding box center [210, 165] width 173 height 13
click at [221, 165] on input "AEGON_LUNCH_COUNTER_4_WK3_04_THU Copy" at bounding box center [210, 165] width 173 height 13
drag, startPoint x: 253, startPoint y: 166, endPoint x: 228, endPoint y: 166, distance: 25.2
click at [228, 166] on input "AEGON_LUNCH_COUNTER_4_WK3_02_THU Copy" at bounding box center [210, 165] width 173 height 13
type input "AEGON_LUNCH_COUNTER_4_WK3_02_TUE"
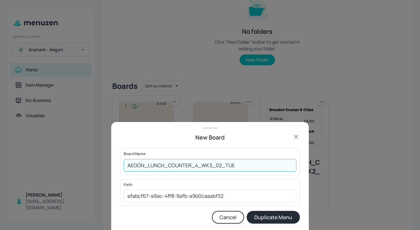
click at [286, 216] on button "Duplicate Menu" at bounding box center [273, 217] width 53 height 13
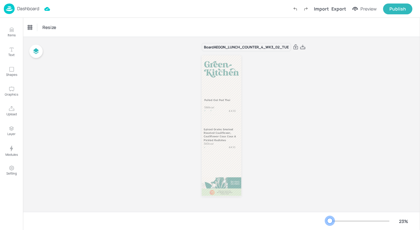
scroll to position [2, 0]
drag, startPoint x: 341, startPoint y: 220, endPoint x: 330, endPoint y: 223, distance: 11.4
click at [330, 223] on div at bounding box center [329, 220] width 5 height 5
click at [226, 110] on p "£4.10" at bounding box center [232, 111] width 14 height 4
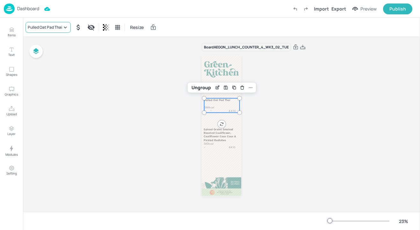
click at [57, 30] on div "Pulled Oat Pad Thai" at bounding box center [45, 28] width 34 height 6
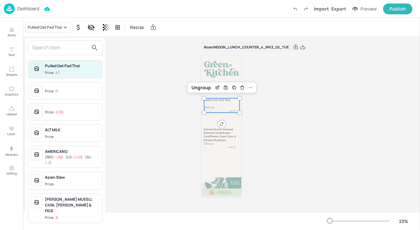
click at [52, 51] on input "text" at bounding box center [60, 48] width 56 height 10
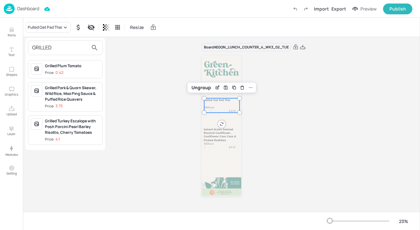
type input "GRILLED"
click at [74, 93] on div "Grilled Pork & Quorn Skewer, Wild Rice, Moo Ping Sauce & Puffed Rice Quavers" at bounding box center [72, 93] width 55 height 17
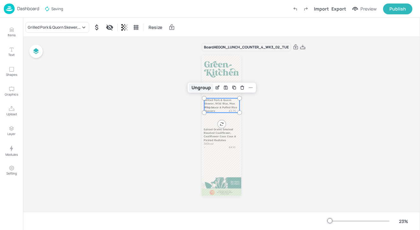
click at [196, 84] on div "Ungroup" at bounding box center [201, 88] width 25 height 8
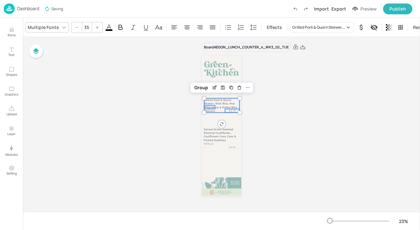
click at [196, 84] on div "Group" at bounding box center [201, 88] width 19 height 8
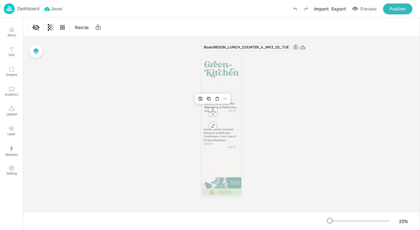
click at [211, 113] on div "Grilled Pork & Quorn Skewer, Wild Rice, Moo Ping Sauce & Puffed Rice Quavers 47…" at bounding box center [222, 125] width 40 height 141
click at [206, 113] on div "Grilled Pork & Quorn Skewer, Wild Rice, Moo Ping Sauce & Puffed Rice Quavers 47…" at bounding box center [222, 125] width 40 height 141
click at [221, 103] on p "Grilled Pork & Quorn Skewer, Wild Rice, Moo Ping Sauce & Puffed Rice Quavers" at bounding box center [221, 106] width 35 height 14
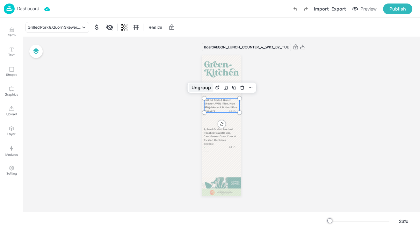
click at [204, 86] on div "Ungroup" at bounding box center [201, 88] width 25 height 8
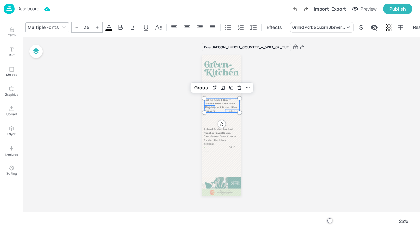
click at [222, 108] on p "Grilled Pork & Quorn Skewer, Wild Rice, Moo Ping Sauce & Puffed Rice Quavers" at bounding box center [221, 106] width 35 height 14
drag, startPoint x: 229, startPoint y: 111, endPoint x: 228, endPoint y: 119, distance: 8.6
click at [228, 119] on p "£3.75" at bounding box center [232, 120] width 14 height 4
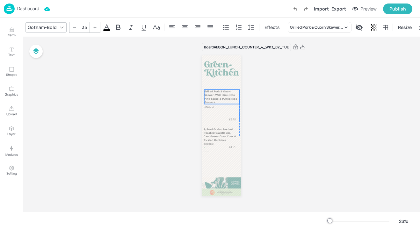
drag, startPoint x: 224, startPoint y: 99, endPoint x: 225, endPoint y: 90, distance: 8.6
click at [225, 90] on p "Grilled Pork & Quorn Skewer, Wild Rice, Moo Ping Sauce & Puffed Rice Quavers" at bounding box center [221, 97] width 35 height 14
click at [220, 93] on p "Grilled Pork & Quorn Skewer, Wild Rice, Moo Ping Sauce & Puffed Rice Quavers" at bounding box center [221, 97] width 35 height 14
type input "35"
drag, startPoint x: 231, startPoint y: 120, endPoint x: 229, endPoint y: 111, distance: 8.8
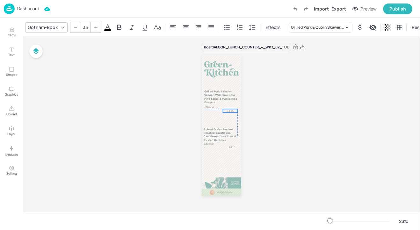
click at [229, 111] on p "£3.75" at bounding box center [230, 111] width 14 height 4
click at [210, 106] on p "476kcal" at bounding box center [209, 108] width 11 height 4
click at [226, 102] on p "Grilled Pork & Quorn Skewer, Wild Rice, Moo Ping Sauce & Puffed Rice Quavers" at bounding box center [221, 97] width 35 height 14
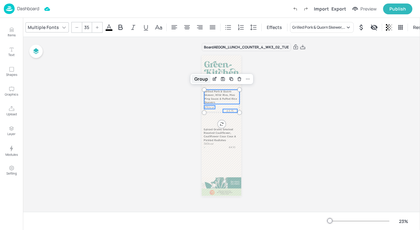
click at [204, 80] on div "Group" at bounding box center [201, 79] width 19 height 8
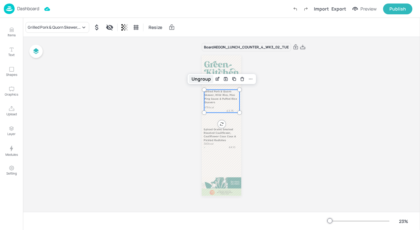
click at [200, 78] on div "Ungroup" at bounding box center [201, 79] width 25 height 8
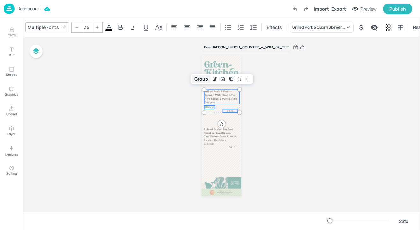
click at [199, 77] on div "Group" at bounding box center [201, 79] width 19 height 8
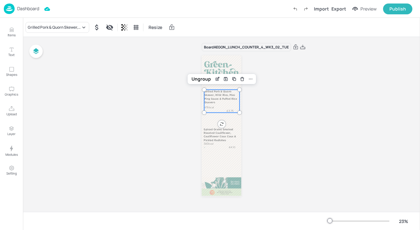
click at [280, 106] on div "Board AEGON_LUNCH_COUNTER_4_WK3_02_TUE Grilled Pork & Quorn Skewer, Wild Rice, …" at bounding box center [221, 123] width 397 height 177
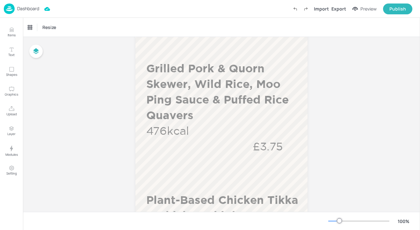
scroll to position [147, 0]
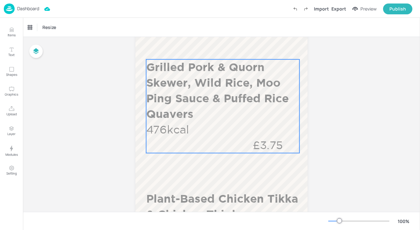
click at [278, 86] on p "Grilled Pork & Quorn Skewer, Wild Rice, Moo Ping Sauce & Puffed Rice Quavers" at bounding box center [222, 90] width 153 height 62
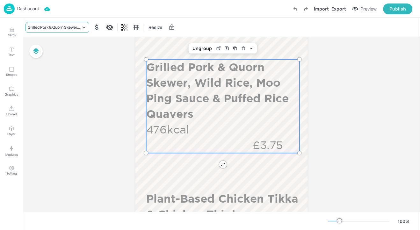
click at [64, 23] on div "Grilled Pork & Quorn Skewer, Wild Rice, Moo Ping Sauce & Puffed Rice Quavers" at bounding box center [58, 27] width 64 height 11
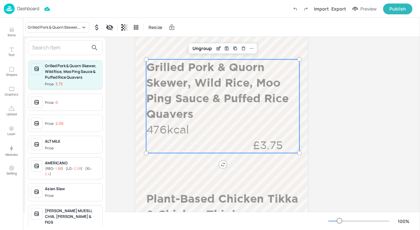
click at [55, 41] on div at bounding box center [65, 47] width 75 height 15
click at [54, 44] on input "text" at bounding box center [60, 48] width 56 height 10
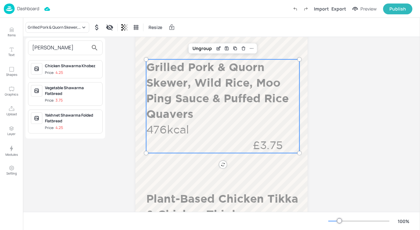
type input "[PERSON_NAME]"
click at [81, 94] on div "Vegetable Shawarma Flatbread" at bounding box center [72, 90] width 55 height 11
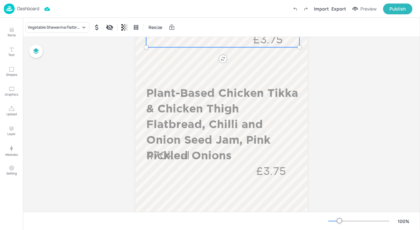
scroll to position [286, 0]
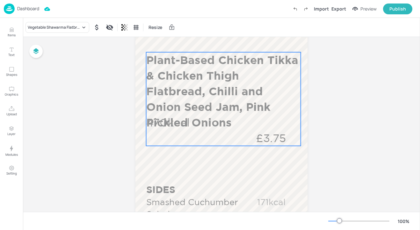
click at [216, 125] on div "Plant-Based Chicken Tikka & Chicken Thigh Flatbread, Chilli and Onion Seed Jam,…" at bounding box center [223, 99] width 155 height 94
click at [70, 21] on div "Plant-Based Chicken Tikka & Chicken Thigh Flatbread, Chilli and Onion Seed Jam,…" at bounding box center [221, 27] width 397 height 19
click at [70, 29] on div "Plant-Based Chicken Tikka & Chicken Thigh Flatbread, Chilli and Onion Seed Jam,…" at bounding box center [54, 28] width 53 height 6
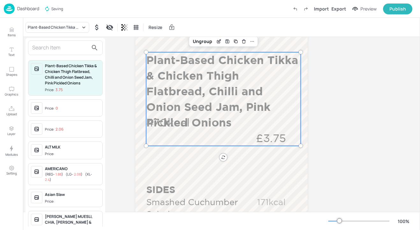
click at [62, 45] on input "text" at bounding box center [60, 48] width 56 height 10
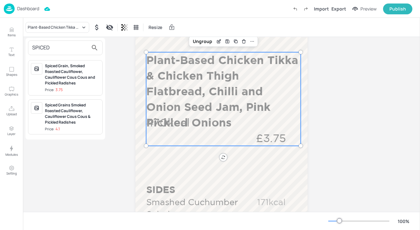
type input "SPICED"
click at [86, 78] on div "Spiced Grain, Smoked Roasted Cauliflower, Cauliflower Cous Cous and Pickled Rad…" at bounding box center [72, 74] width 55 height 23
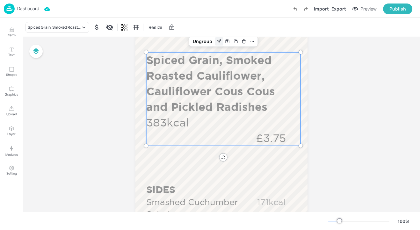
click at [220, 42] on icon "Edit Item" at bounding box center [218, 41] width 5 height 5
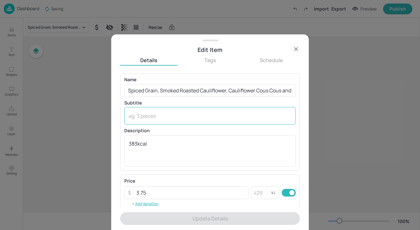
scroll to position [102, 0]
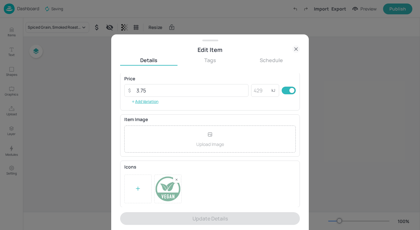
click at [296, 45] on div "Edit Item" at bounding box center [210, 47] width 198 height 15
click at [298, 48] on icon at bounding box center [296, 49] width 8 height 8
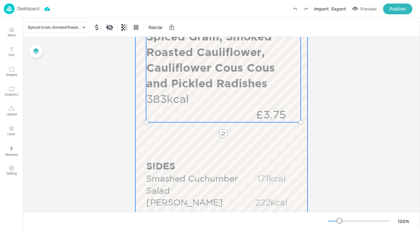
scroll to position [332, 0]
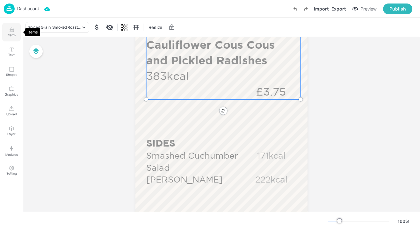
click at [13, 34] on p "Items" at bounding box center [12, 35] width 8 height 4
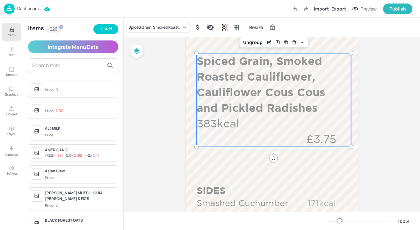
scroll to position [284, 0]
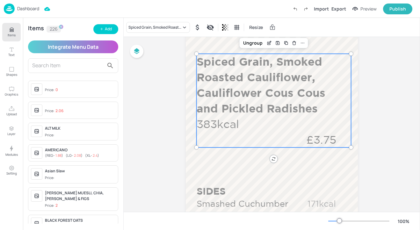
click at [47, 70] on div at bounding box center [73, 65] width 90 height 15
click at [47, 65] on input "text" at bounding box center [68, 66] width 72 height 10
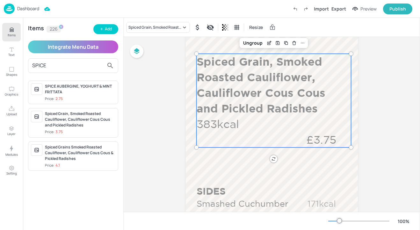
type input "SPICED"
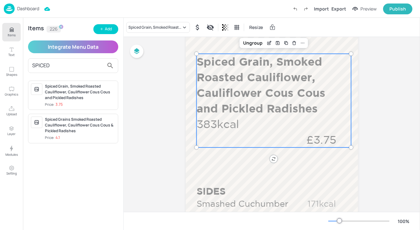
click at [83, 98] on div "Spiced Grain, Smoked Roasted Cauliflower, Cauliflower Cous Cous and Pickled Rad…" at bounding box center [80, 92] width 70 height 17
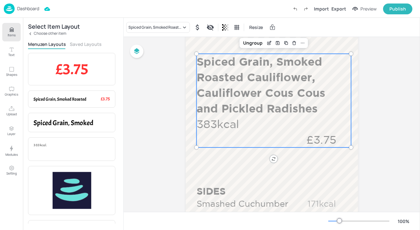
scroll to position [100, 0]
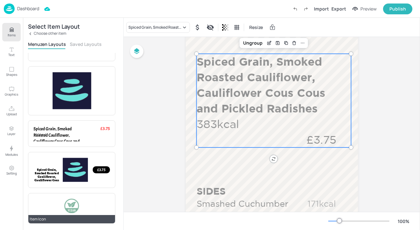
click at [73, 202] on div at bounding box center [72, 206] width 16 height 15
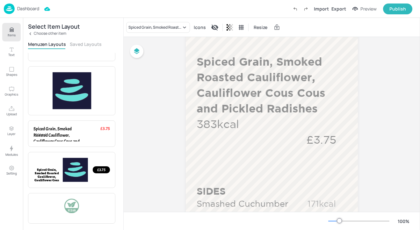
click at [16, 33] on button "Items" at bounding box center [11, 32] width 18 height 18
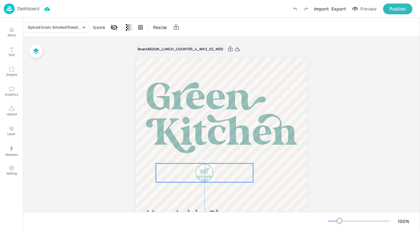
drag, startPoint x: 194, startPoint y: 70, endPoint x: 209, endPoint y: 169, distance: 100.5
click at [209, 169] on div at bounding box center [205, 173] width 20 height 19
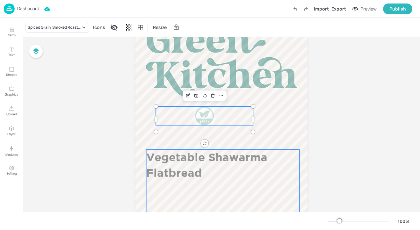
scroll to position [80, 0]
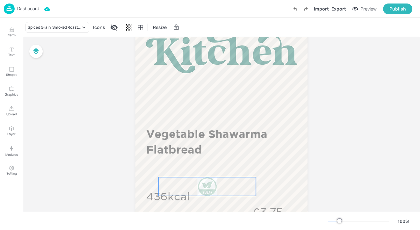
drag, startPoint x: 207, startPoint y: 92, endPoint x: 212, endPoint y: 195, distance: 103.1
click at [212, 195] on div at bounding box center [208, 186] width 20 height 19
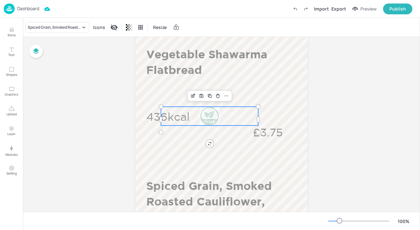
scroll to position [198, 0]
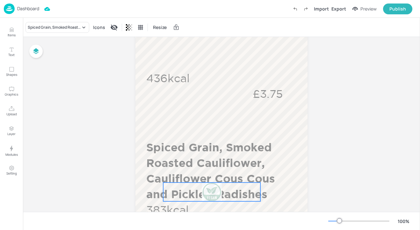
drag, startPoint x: 209, startPoint y: 80, endPoint x: 210, endPoint y: 193, distance: 113.2
click at [210, 194] on div at bounding box center [212, 192] width 20 height 19
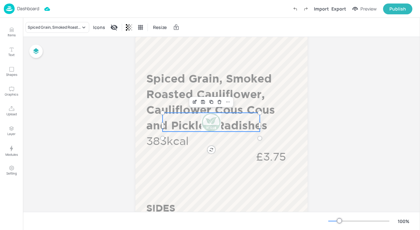
scroll to position [309, 0]
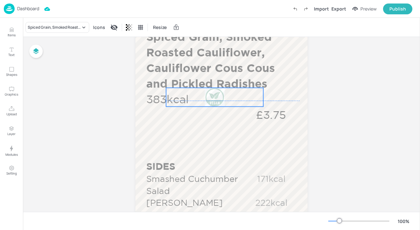
drag, startPoint x: 212, startPoint y: 81, endPoint x: 216, endPoint y: 99, distance: 18.2
click at [216, 99] on div at bounding box center [215, 97] width 20 height 19
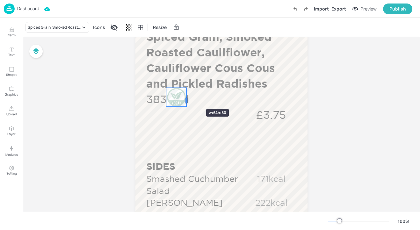
drag, startPoint x: 264, startPoint y: 100, endPoint x: 187, endPoint y: 98, distance: 76.9
click at [187, 98] on div at bounding box center [186, 101] width 5 height 26
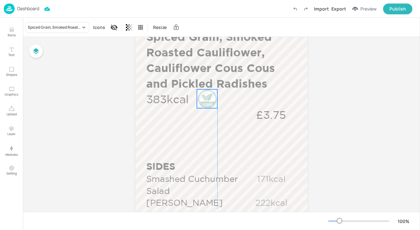
drag, startPoint x: 174, startPoint y: 98, endPoint x: 206, endPoint y: 99, distance: 31.9
click at [206, 99] on div at bounding box center [207, 99] width 20 height 19
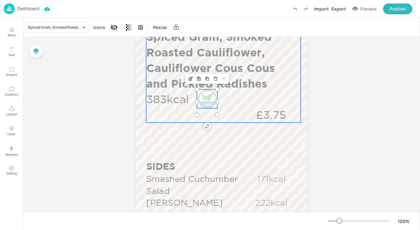
click at [179, 92] on p "383kcal" at bounding box center [170, 100] width 48 height 16
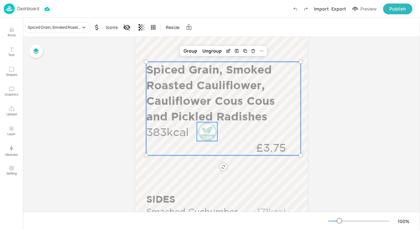
scroll to position [268, 0]
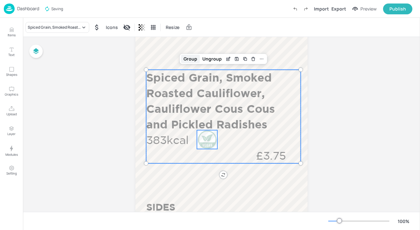
click at [194, 59] on div "Group" at bounding box center [190, 59] width 19 height 8
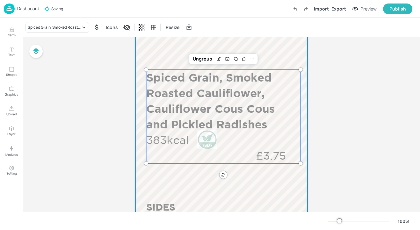
click at [267, 186] on div at bounding box center [221, 95] width 172 height 612
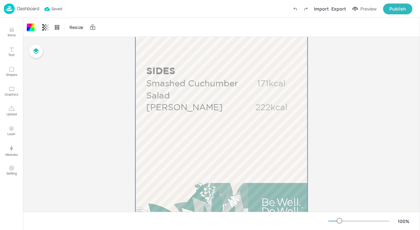
scroll to position [410, 0]
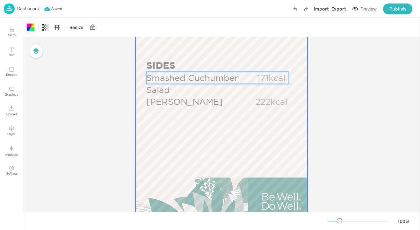
click at [211, 86] on p "Smashed Cuchumber Salad" at bounding box center [194, 84] width 97 height 24
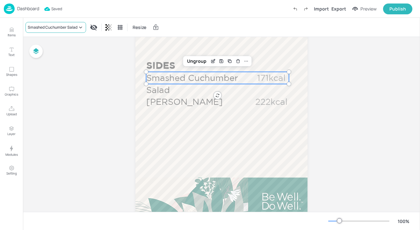
click at [75, 25] on div "Smashed Cuchumber Salad" at bounding box center [53, 28] width 50 height 6
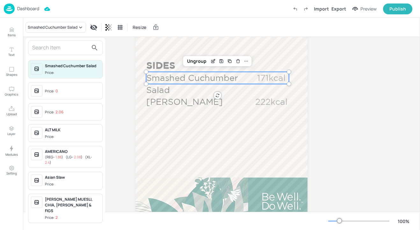
click at [65, 45] on input "text" at bounding box center [60, 48] width 56 height 10
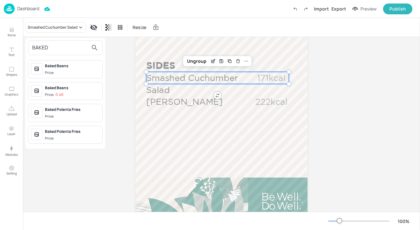
type input "BAKED"
click at [76, 111] on div "Baked Polenta Fries" at bounding box center [72, 110] width 55 height 6
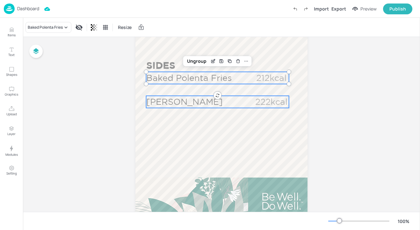
click at [176, 103] on p "Chana Masala" at bounding box center [194, 102] width 97 height 12
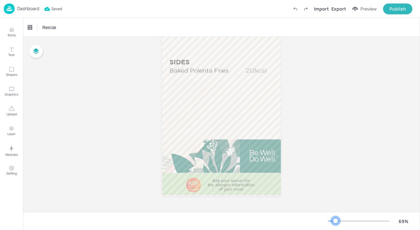
scroll to position [253, 0]
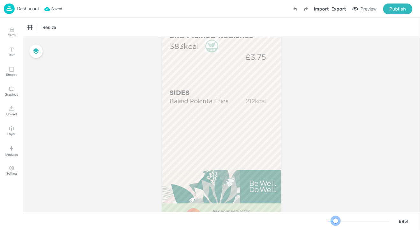
drag, startPoint x: 339, startPoint y: 220, endPoint x: 335, endPoint y: 219, distance: 3.9
click at [335, 219] on div at bounding box center [335, 220] width 5 height 5
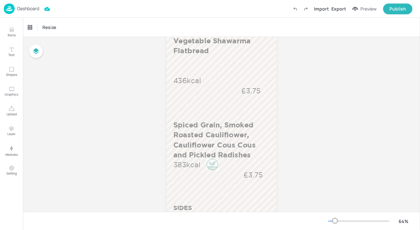
scroll to position [128, 0]
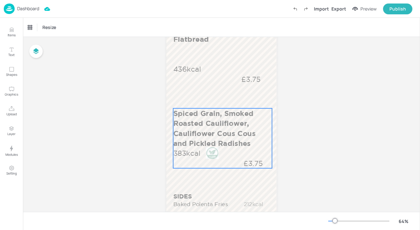
click at [234, 152] on div "Spiced Grain, Smoked Roasted Cauliflower, Cauliflower Cous Cous and Pickled Rad…" at bounding box center [222, 138] width 99 height 60
click at [203, 100] on div "Ungroup" at bounding box center [202, 97] width 25 height 8
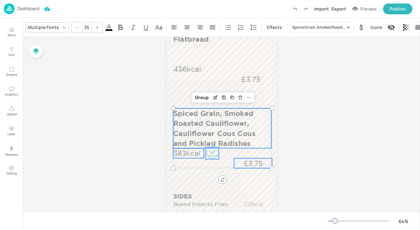
click at [211, 155] on div at bounding box center [212, 153] width 13 height 12
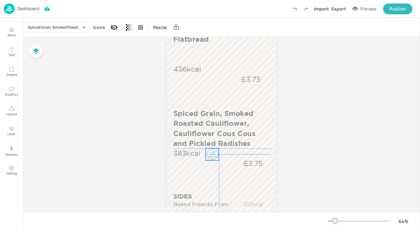
click at [211, 156] on div at bounding box center [212, 155] width 13 height 12
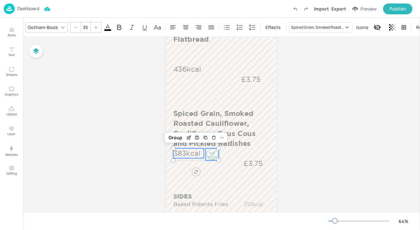
click at [189, 154] on p "383kcal" at bounding box center [188, 154] width 31 height 10
click at [250, 162] on p "£3.75" at bounding box center [253, 163] width 38 height 10
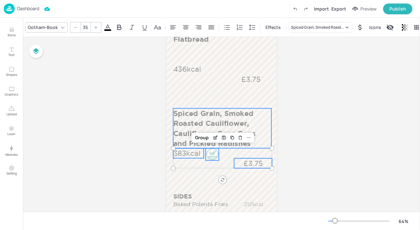
click at [260, 136] on p "Spiced Grain, Smoked Roasted Cauliflower, Cauliflower Cous Cous and Pickled Rad…" at bounding box center [222, 128] width 98 height 40
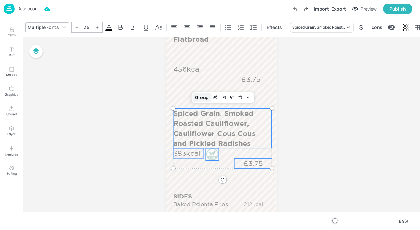
click at [200, 98] on div "Group" at bounding box center [202, 97] width 19 height 8
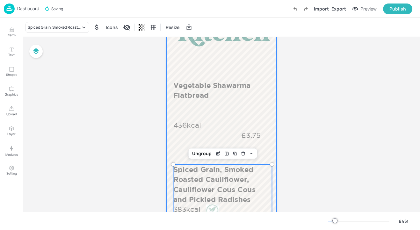
scroll to position [69, 0]
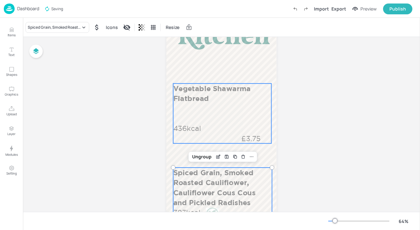
click at [218, 127] on div "Vegetable Shawarma Flatbread 436kcal £3.75" at bounding box center [222, 114] width 98 height 60
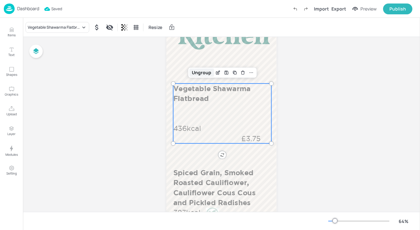
click at [204, 73] on div "Ungroup" at bounding box center [201, 73] width 25 height 8
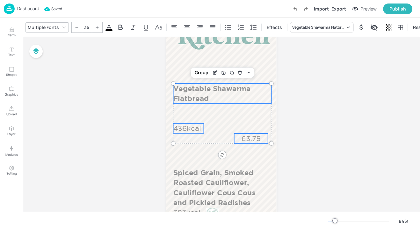
click at [190, 132] on p "436kcal" at bounding box center [188, 129] width 31 height 10
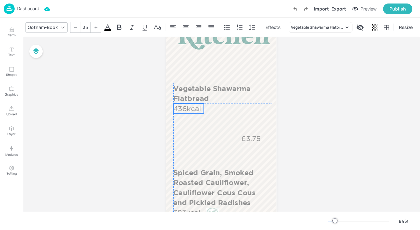
drag, startPoint x: 190, startPoint y: 130, endPoint x: 191, endPoint y: 109, distance: 20.4
click at [191, 109] on p "436kcal" at bounding box center [188, 109] width 31 height 10
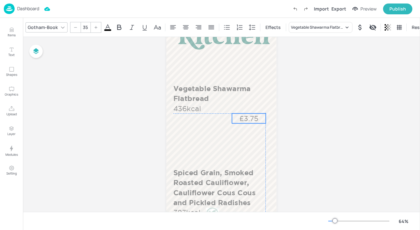
drag, startPoint x: 246, startPoint y: 135, endPoint x: 244, endPoint y: 114, distance: 20.8
click at [244, 114] on p "£3.75" at bounding box center [248, 118] width 33 height 10
click at [245, 114] on p "£3.75" at bounding box center [248, 118] width 33 height 10
click at [197, 105] on p "436kcal" at bounding box center [188, 109] width 31 height 10
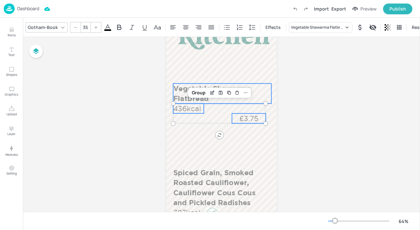
click at [197, 102] on p "Vegetable Shawarma Flatbread" at bounding box center [222, 94] width 98 height 20
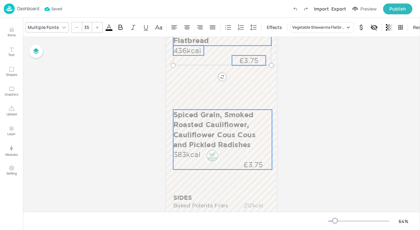
scroll to position [125, 0]
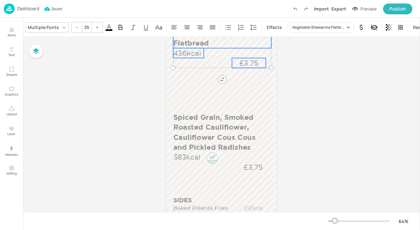
click at [248, 63] on p "£3.75" at bounding box center [248, 63] width 33 height 10
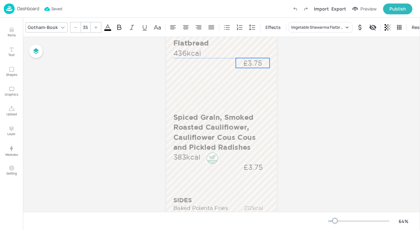
drag, startPoint x: 248, startPoint y: 63, endPoint x: 252, endPoint y: 63, distance: 4.1
click at [252, 63] on p "£3.75" at bounding box center [252, 63] width 33 height 10
click at [254, 63] on p "£3.75" at bounding box center [255, 63] width 33 height 10
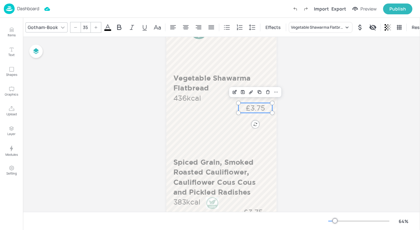
scroll to position [77, 0]
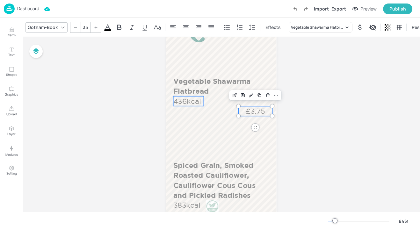
click at [201, 100] on p "436kcal" at bounding box center [188, 101] width 31 height 10
type input "35"
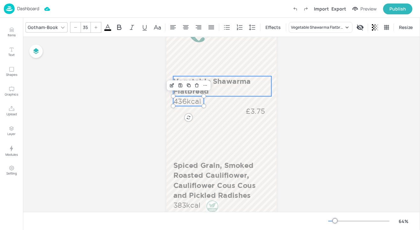
click at [240, 79] on p "Vegetable Shawarma Flatbread" at bounding box center [222, 86] width 98 height 20
click at [206, 67] on div "Group" at bounding box center [201, 65] width 19 height 8
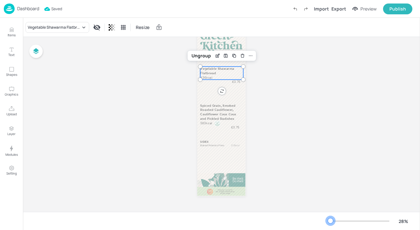
scroll to position [14, 0]
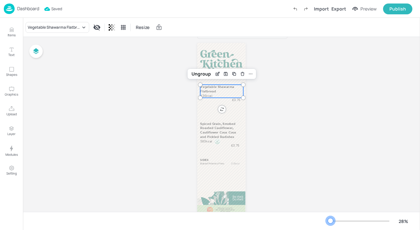
drag, startPoint x: 333, startPoint y: 220, endPoint x: 330, endPoint y: 220, distance: 3.2
click at [330, 220] on div at bounding box center [330, 220] width 5 height 5
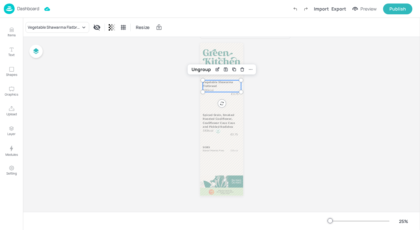
click at [261, 103] on div "Board AEGON_LUNCH_COUNTER_4_WK3_03_WED Vegetable Shawarma Flatbread 436kcal £3.…" at bounding box center [221, 117] width 397 height 189
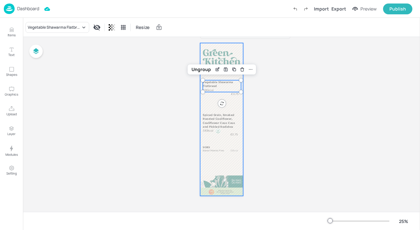
click at [234, 102] on div at bounding box center [221, 119] width 43 height 153
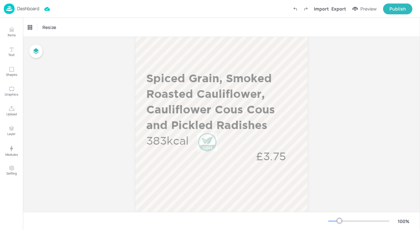
scroll to position [250, 0]
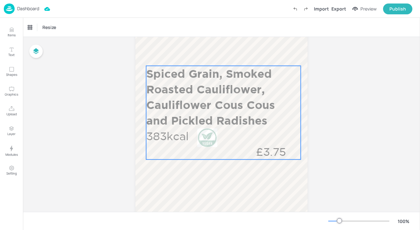
click at [270, 117] on p "Spiced Grain, Smoked Roasted Cauliflower, Cauliflower Cous Cous and Pickled Rad…" at bounding box center [222, 97] width 153 height 62
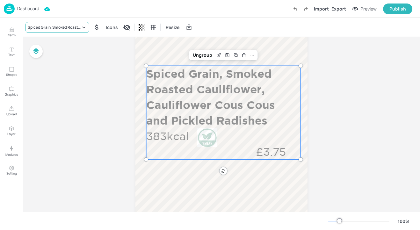
click at [81, 28] on icon at bounding box center [84, 27] width 6 height 6
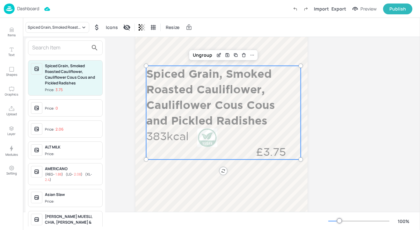
click at [76, 46] on input "text" at bounding box center [60, 48] width 56 height 10
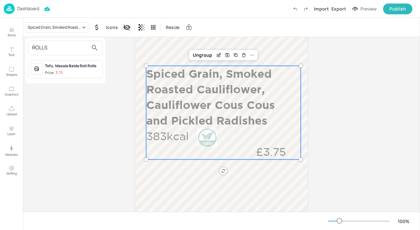
type input "ROLLS"
click at [92, 71] on span "Price: 3.75" at bounding box center [72, 72] width 55 height 5
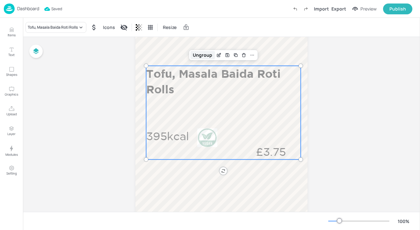
click at [201, 54] on div "Ungroup" at bounding box center [202, 55] width 25 height 8
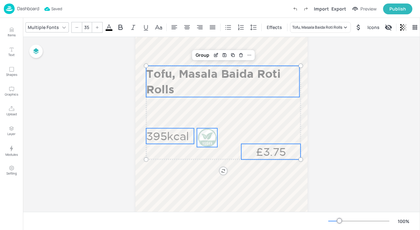
click at [173, 134] on p "395kcal" at bounding box center [170, 136] width 48 height 16
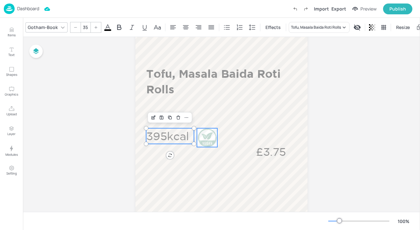
click at [203, 134] on div at bounding box center [207, 137] width 20 height 19
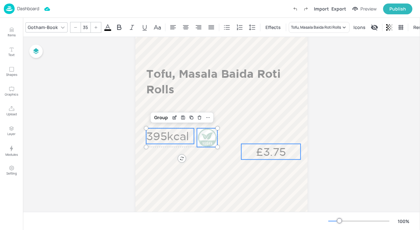
click at [266, 145] on p "£3.75" at bounding box center [270, 152] width 59 height 16
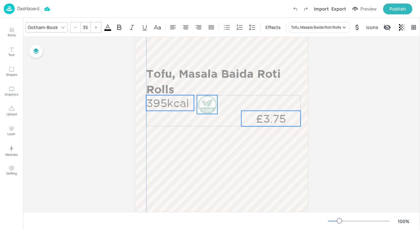
drag, startPoint x: 266, startPoint y: 145, endPoint x: 267, endPoint y: 112, distance: 33.2
click at [267, 112] on p "£3.75" at bounding box center [270, 119] width 59 height 16
click at [264, 121] on p "£3.75" at bounding box center [270, 121] width 59 height 16
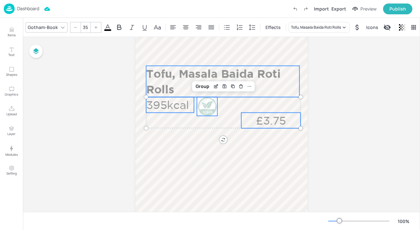
click at [169, 84] on p "Tofu, Masala Baida Roti Rolls" at bounding box center [222, 81] width 153 height 31
click at [201, 56] on div "Group" at bounding box center [202, 55] width 19 height 8
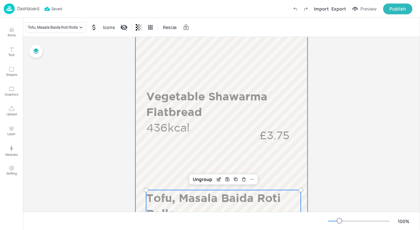
scroll to position [125, 0]
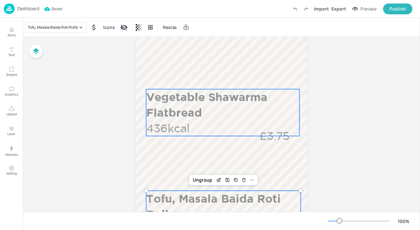
click at [208, 115] on p "Vegetable Shawarma Flatbread" at bounding box center [222, 104] width 153 height 31
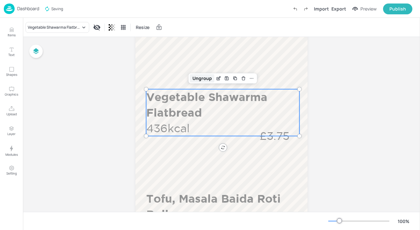
click at [195, 79] on div "Ungroup" at bounding box center [202, 78] width 25 height 8
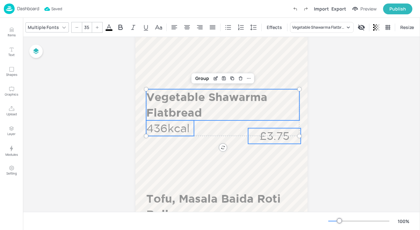
click at [257, 133] on p "£3.75" at bounding box center [274, 136] width 53 height 16
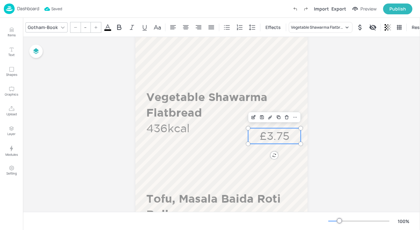
type input "35"
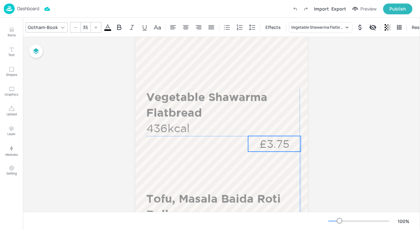
drag, startPoint x: 257, startPoint y: 133, endPoint x: 256, endPoint y: 140, distance: 7.7
click at [256, 140] on p "£3.75" at bounding box center [274, 144] width 53 height 16
click at [177, 128] on p "436kcal" at bounding box center [170, 129] width 48 height 16
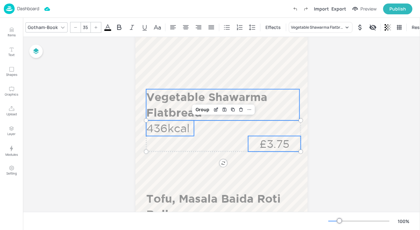
click at [169, 104] on p "Vegetable Shawarma Flatbread" at bounding box center [222, 104] width 153 height 31
click at [202, 81] on div "Group" at bounding box center [202, 78] width 19 height 8
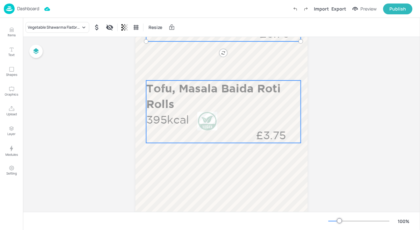
scroll to position [241, 0]
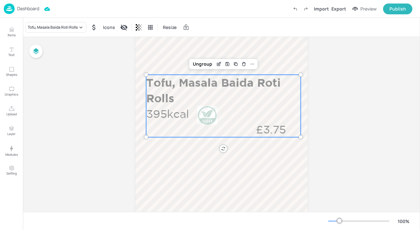
click at [216, 127] on div "Tofu, Masala Baida Roti Rolls 395kcal £3.75" at bounding box center [223, 106] width 155 height 62
click at [208, 65] on div "Ungroup" at bounding box center [202, 64] width 25 height 8
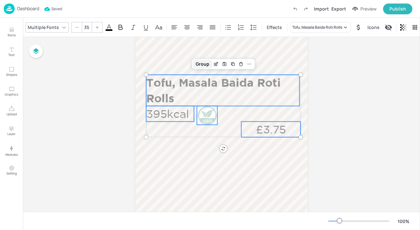
click at [205, 63] on div "Group" at bounding box center [202, 64] width 19 height 8
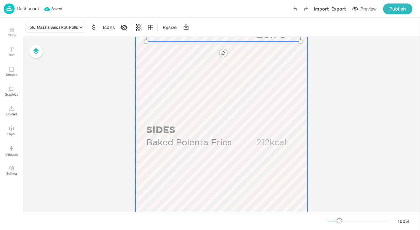
scroll to position [351, 0]
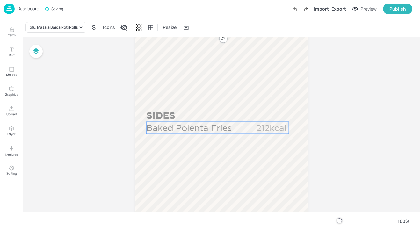
click at [225, 128] on p "Baked Polenta Fries" at bounding box center [194, 128] width 97 height 12
click at [58, 23] on div "Baked Polenta Fries" at bounding box center [49, 27] width 46 height 11
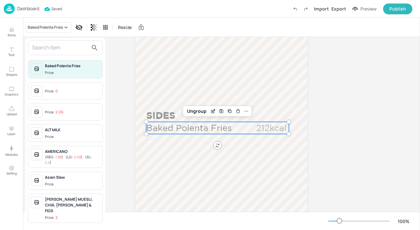
click at [56, 46] on input "text" at bounding box center [60, 48] width 56 height 10
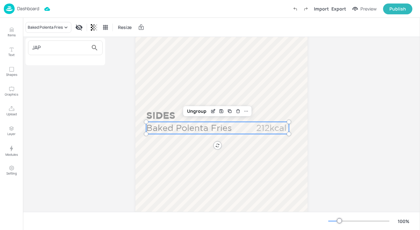
type input "JAP"
click at [15, 34] on div at bounding box center [210, 115] width 420 height 230
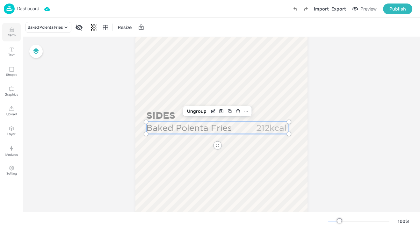
click at [10, 34] on p "Items" at bounding box center [12, 35] width 8 height 4
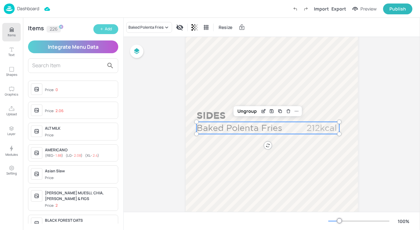
click at [111, 32] on div "Add" at bounding box center [108, 29] width 7 height 6
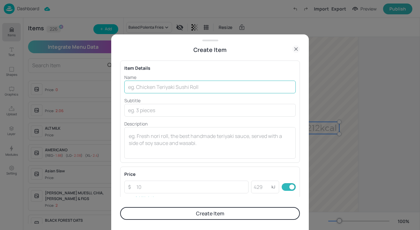
click at [131, 85] on input "text" at bounding box center [210, 87] width 172 height 13
type input "j"
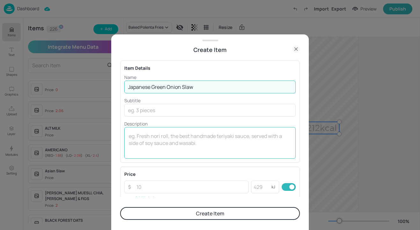
type input "Japanese Green Onion Slaw"
click at [146, 135] on textarea at bounding box center [210, 143] width 163 height 21
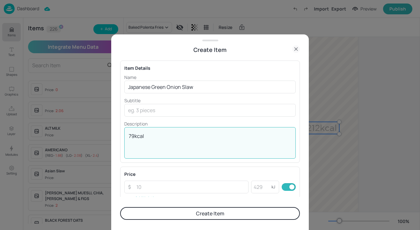
type textarea "79kcal"
click at [167, 216] on button "Create Item" at bounding box center [210, 213] width 180 height 13
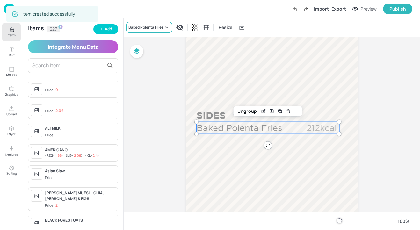
click at [148, 27] on div "Baked Polenta Fries" at bounding box center [145, 28] width 35 height 6
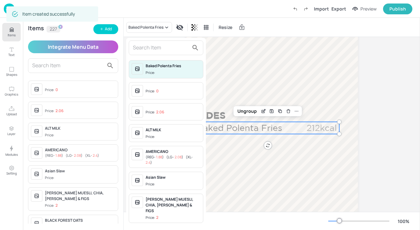
click at [143, 46] on input "text" at bounding box center [161, 48] width 56 height 10
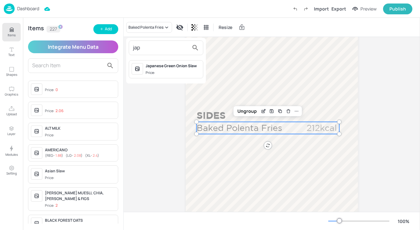
type input "jap"
click at [192, 82] on div "jap Japanese Green Onion Slaw Price:" at bounding box center [166, 61] width 80 height 46
click at [177, 67] on div "Japanese Green Onion Slaw" at bounding box center [173, 66] width 55 height 6
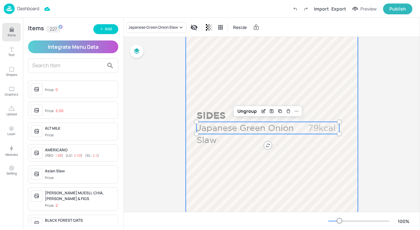
click at [355, 86] on div at bounding box center [272, 12] width 172 height 612
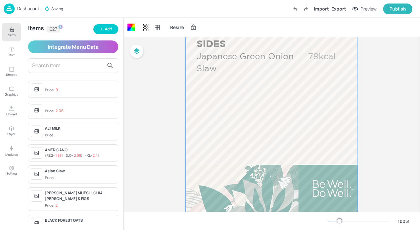
scroll to position [434, 0]
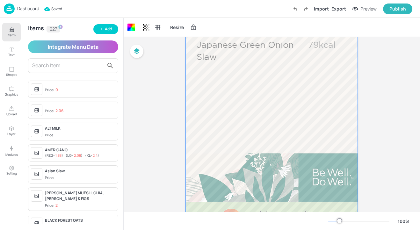
click at [33, 6] on p "Dashboard" at bounding box center [28, 8] width 22 height 4
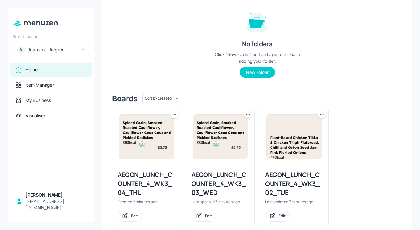
scroll to position [86, 0]
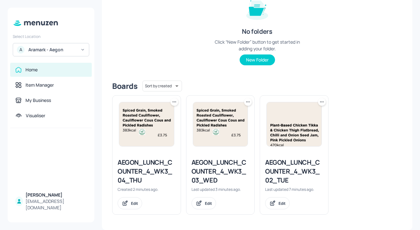
click at [231, 172] on div "AEGON_LUNCH_COUNTER_4_WK3_03_WED" at bounding box center [221, 171] width 58 height 27
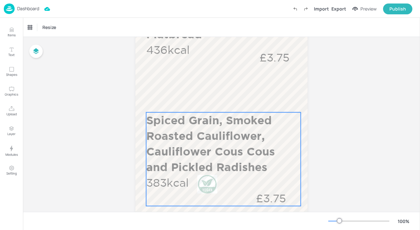
scroll to position [202, 0]
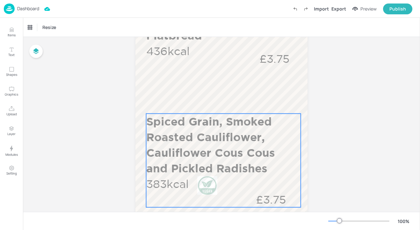
click at [247, 175] on p "Spiced Grain, Smoked Roasted Cauliflower, Cauliflower Cous Cous and Pickled Rad…" at bounding box center [222, 145] width 153 height 62
click at [203, 106] on div "Ungroup" at bounding box center [202, 103] width 25 height 8
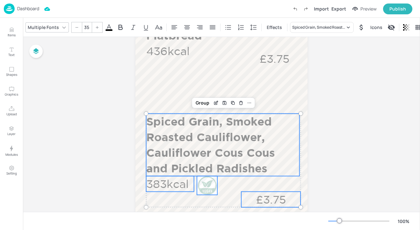
click at [203, 106] on div "Group" at bounding box center [202, 103] width 19 height 8
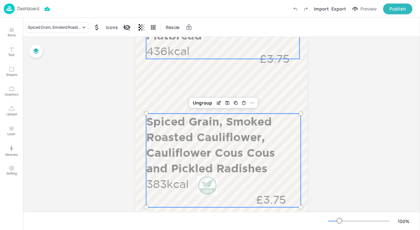
click at [222, 54] on div "Vegetable Shawarma Flatbread 436kcal" at bounding box center [222, 35] width 153 height 47
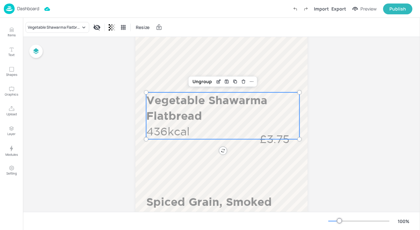
scroll to position [114, 0]
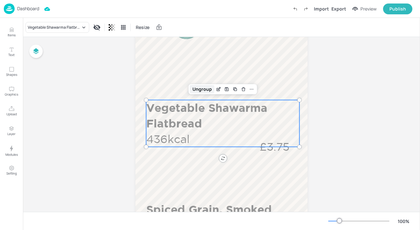
click at [201, 93] on div "Ungroup" at bounding box center [202, 89] width 25 height 8
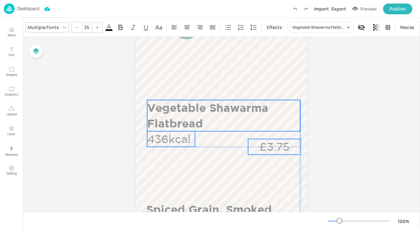
click at [262, 144] on p "£3.75" at bounding box center [274, 147] width 53 height 16
type input "35"
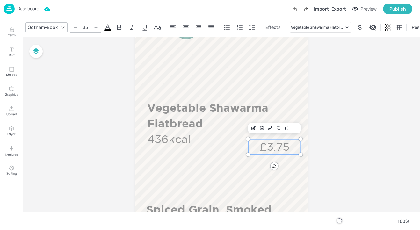
click at [259, 153] on p "£3.75" at bounding box center [274, 147] width 53 height 16
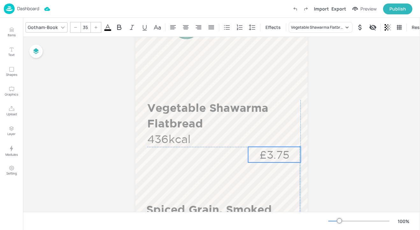
drag, startPoint x: 259, startPoint y: 150, endPoint x: 258, endPoint y: 157, distance: 7.1
click at [258, 157] on p "£3.75" at bounding box center [274, 155] width 53 height 16
click at [186, 139] on p "436kcal" at bounding box center [171, 139] width 48 height 16
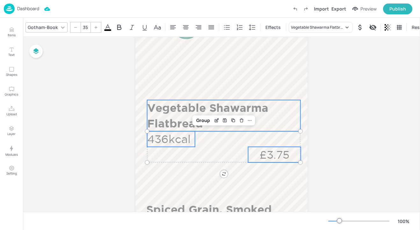
click at [256, 106] on p "Vegetable Shawarma Flatbread" at bounding box center [223, 115] width 153 height 31
click at [208, 90] on div "Group" at bounding box center [203, 89] width 19 height 8
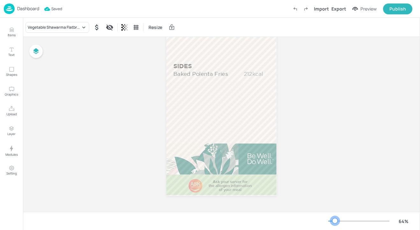
scroll to position [173, 0]
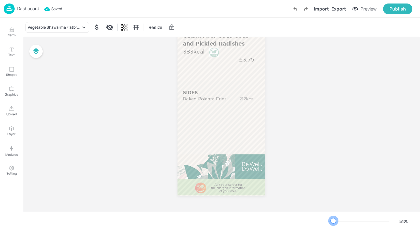
drag, startPoint x: 340, startPoint y: 220, endPoint x: 334, endPoint y: 219, distance: 5.8
click at [333, 219] on div at bounding box center [333, 220] width 5 height 5
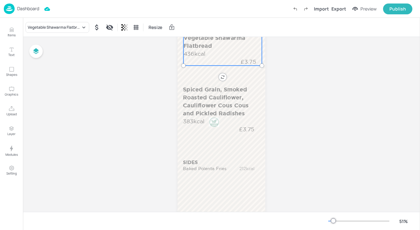
scroll to position [82, 0]
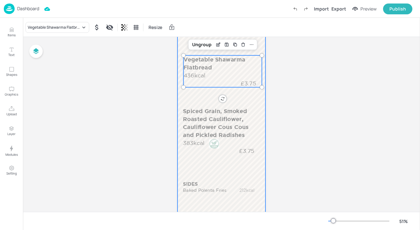
click at [282, 110] on div "Board AEGON_LUNCH_COUNTER_4_WK3_03_WED Vegetable Shawarma Flatbread 436kcal £3.…" at bounding box center [221, 129] width 397 height 348
click at [248, 102] on div at bounding box center [222, 131] width 88 height 312
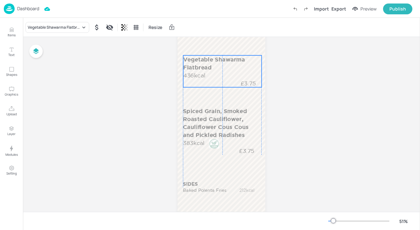
click at [246, 72] on div "Vegetable Shawarma Flatbread 436kcal £3.75" at bounding box center [222, 71] width 78 height 32
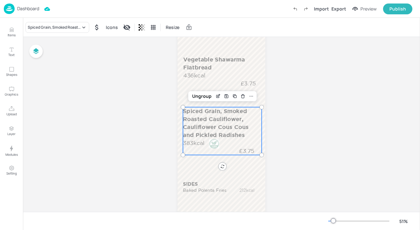
click at [248, 128] on p "Spiced Grain, Smoked Roasted Cauliflower, Cauliflower Cous Cous and Pickled Rad…" at bounding box center [222, 123] width 78 height 32
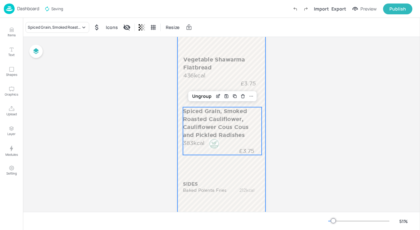
click at [249, 172] on div at bounding box center [222, 131] width 88 height 312
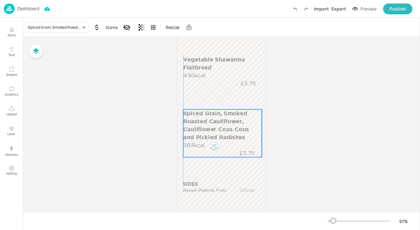
click at [238, 121] on p "Spiced Grain, Smoked Roasted Cauliflower, Cauliflower Cous Cous and Pickled Rad…" at bounding box center [222, 125] width 78 height 32
click at [21, 10] on p "Dashboard" at bounding box center [28, 8] width 22 height 4
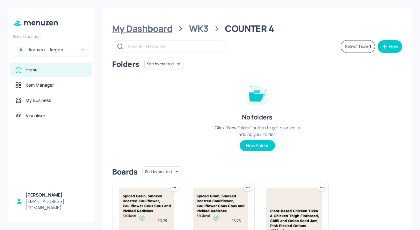
click at [146, 25] on div "My Dashboard" at bounding box center [142, 28] width 60 height 11
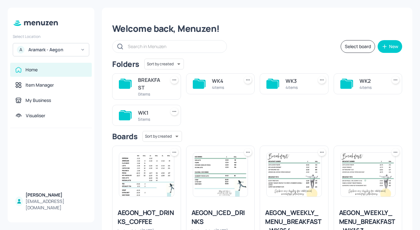
click at [292, 91] on div "WK3 4 items" at bounding box center [298, 83] width 25 height 15
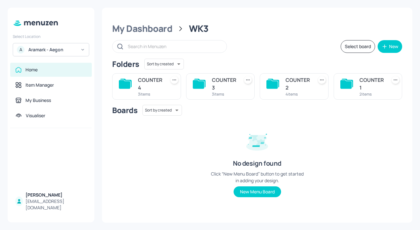
click at [377, 84] on div "COUNTER 1" at bounding box center [372, 83] width 25 height 15
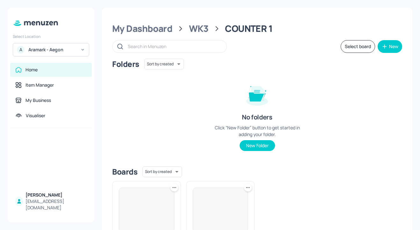
scroll to position [86, 0]
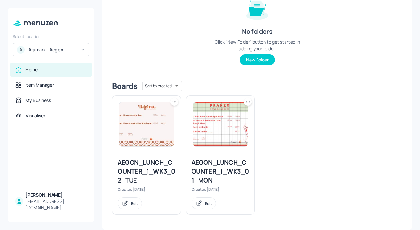
click at [172, 104] on icon at bounding box center [174, 102] width 6 height 6
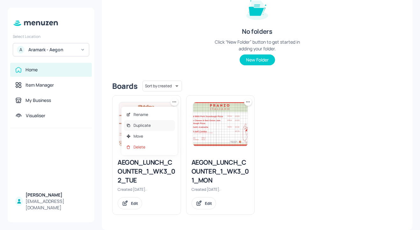
click at [173, 123] on div "Duplicate" at bounding box center [149, 125] width 51 height 11
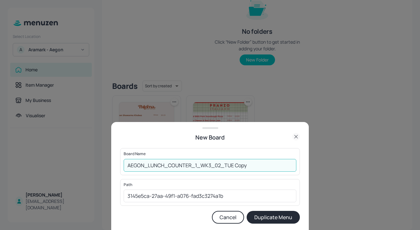
drag, startPoint x: 254, startPoint y: 166, endPoint x: 217, endPoint y: 161, distance: 37.0
click at [217, 162] on input "AEGON_LUNCH_COUNTER_1_WK3_02_TUE Copy" at bounding box center [210, 165] width 173 height 13
type input "AEGON_LUNCH_COUNTER_1_WK3_03_WED"
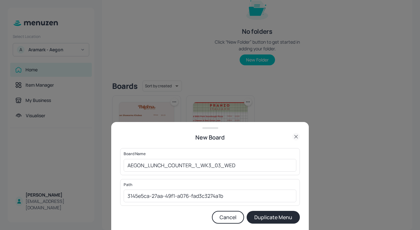
click at [264, 213] on button "Duplicate Menu" at bounding box center [273, 217] width 53 height 13
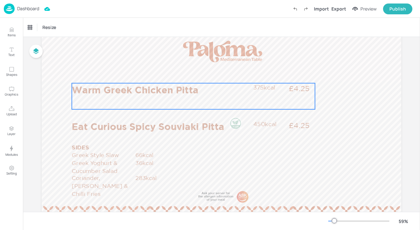
scroll to position [47, 0]
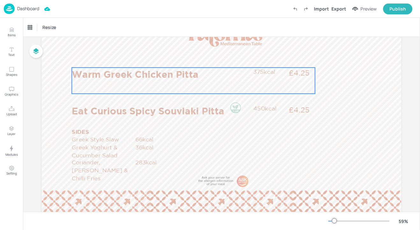
click at [197, 72] on p "Warm Greek Chicken Pitta" at bounding box center [161, 74] width 178 height 13
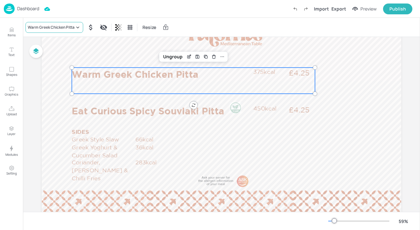
click at [61, 27] on div "Warm Greek Chicken Pitta" at bounding box center [51, 28] width 47 height 6
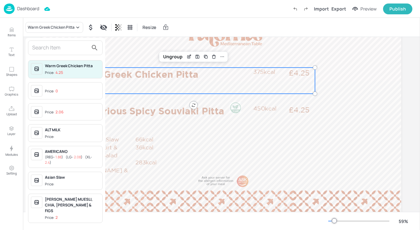
click at [76, 48] on input "text" at bounding box center [60, 48] width 56 height 10
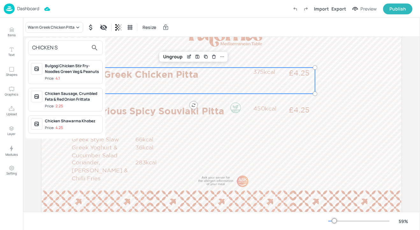
type input "CHICKEN S"
click at [88, 120] on div "Chicken Shawarma Khobez" at bounding box center [72, 121] width 55 height 6
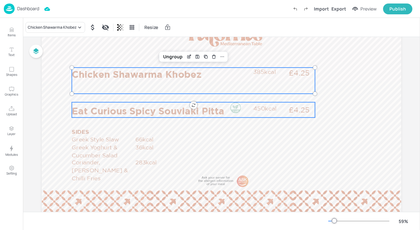
click at [121, 116] on p "Eat Curious Spicy Souvlaki Pitta" at bounding box center [161, 111] width 178 height 13
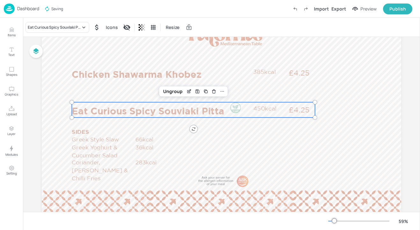
click at [75, 33] on div "Eat Curious Spicy Souvlaki Pitta Icons Resize" at bounding box center [221, 27] width 397 height 19
click at [75, 31] on div "Eat Curious Spicy Souvlaki Pitta" at bounding box center [58, 27] width 64 height 11
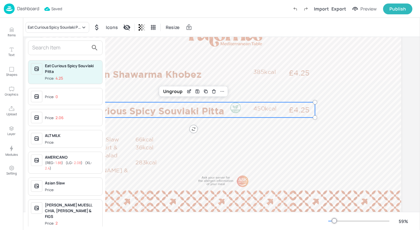
click at [74, 51] on input "text" at bounding box center [60, 48] width 56 height 10
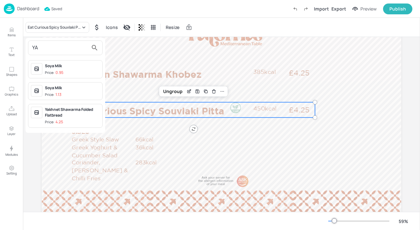
type input "YA"
click at [84, 114] on div "Yakhnet Shawarma Folded Flatbread" at bounding box center [72, 112] width 55 height 11
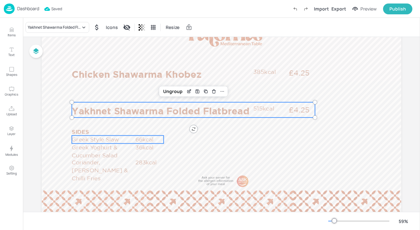
click at [117, 138] on p "Greek Style Slaw" at bounding box center [103, 139] width 63 height 8
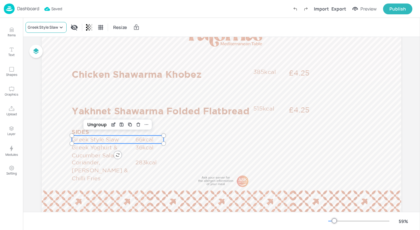
click at [45, 27] on div "Greek Style Slaw" at bounding box center [43, 28] width 30 height 6
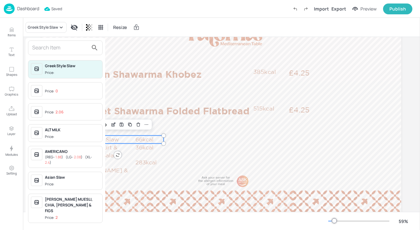
click at [58, 46] on input "text" at bounding box center [60, 48] width 56 height 10
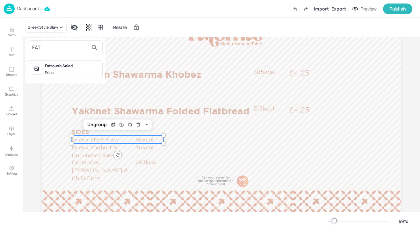
type input "FAT"
click at [76, 68] on div "Fattoush Salad" at bounding box center [72, 66] width 55 height 6
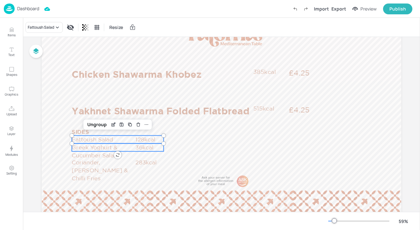
click at [99, 150] on p "Greek Yoghurt & Cucumber Salad" at bounding box center [103, 151] width 63 height 16
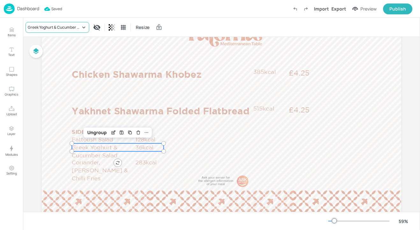
click at [62, 30] on div "Greek Yoghurt & Cucumber Salad" at bounding box center [58, 27] width 64 height 11
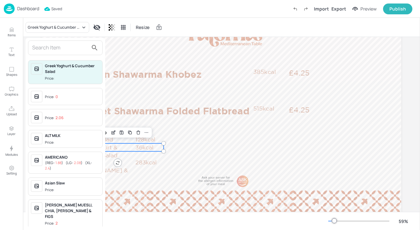
click at [63, 49] on input "text" at bounding box center [60, 48] width 56 height 10
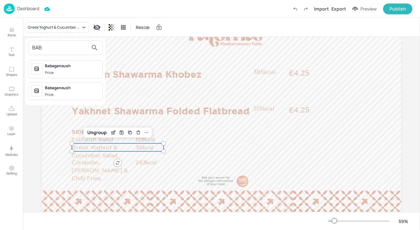
type input "BAB"
click at [71, 71] on span "Price:" at bounding box center [72, 72] width 55 height 5
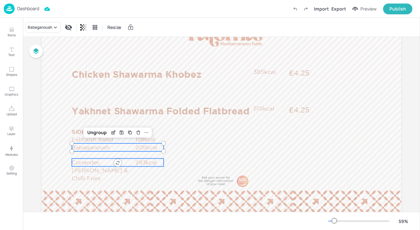
click at [73, 162] on p "Coriander, Garlic & Chilli Fries" at bounding box center [103, 170] width 63 height 24
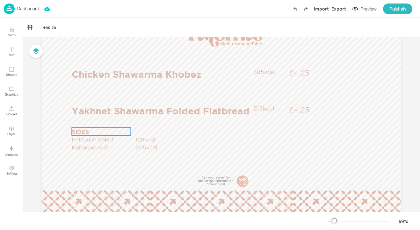
click at [81, 130] on p "SIDES" at bounding box center [101, 132] width 59 height 8
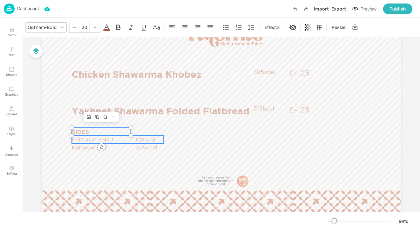
click at [85, 140] on p "Fattoush Salad" at bounding box center [103, 139] width 63 height 8
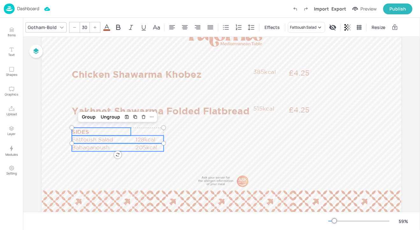
click at [85, 147] on p "Babaganoush" at bounding box center [103, 147] width 63 height 8
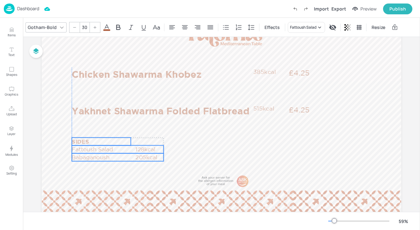
drag, startPoint x: 85, startPoint y: 147, endPoint x: 85, endPoint y: 157, distance: 9.9
click at [85, 157] on p "Babaganoush" at bounding box center [103, 157] width 63 height 8
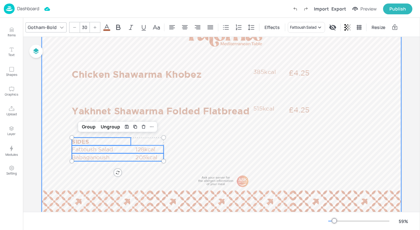
click at [250, 132] on div at bounding box center [222, 112] width 360 height 202
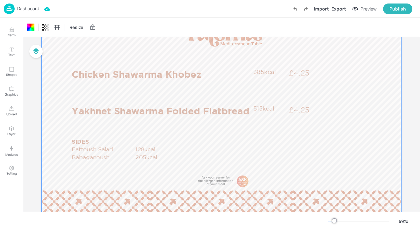
click at [27, 7] on p "Dashboard" at bounding box center [28, 8] width 22 height 4
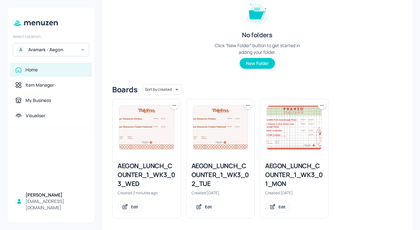
scroll to position [86, 0]
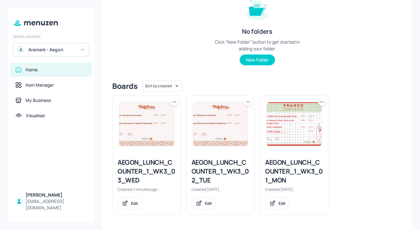
click at [176, 105] on div at bounding box center [175, 102] width 8 height 8
click at [174, 104] on icon at bounding box center [174, 102] width 6 height 6
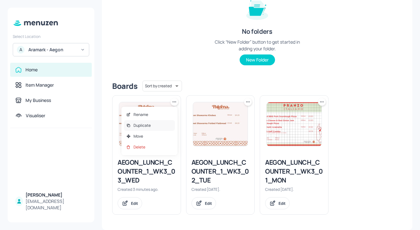
click at [170, 123] on div "Duplicate" at bounding box center [149, 125] width 51 height 11
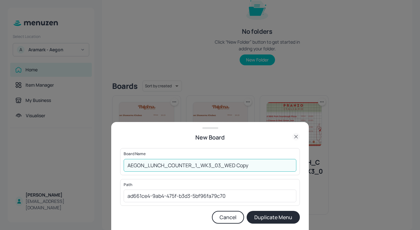
drag, startPoint x: 259, startPoint y: 168, endPoint x: 218, endPoint y: 162, distance: 41.9
click at [218, 162] on input "AEGON_LUNCH_COUNTER_1_WK3_03_WED Copy" at bounding box center [210, 165] width 173 height 13
type input "AEGON_LUNCH_COUNTER_1_WK3_04_THU"
click at [257, 217] on button "Duplicate Menu" at bounding box center [273, 217] width 53 height 13
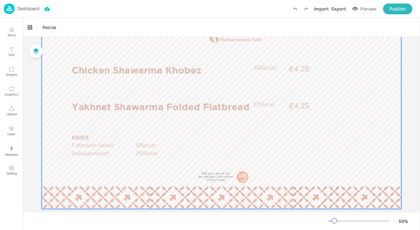
scroll to position [59, 0]
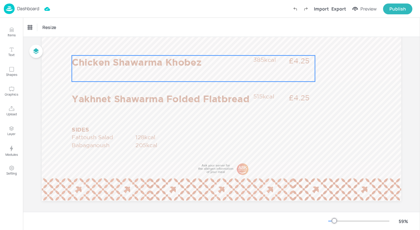
click at [241, 58] on p "Chicken Shawarma Khobez" at bounding box center [161, 61] width 178 height 13
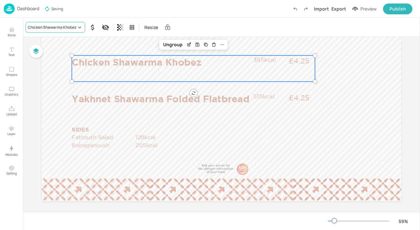
click at [51, 31] on div "Chicken Shawarma Khobez" at bounding box center [56, 27] width 60 height 11
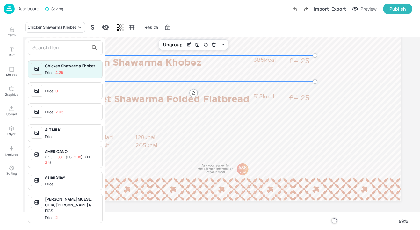
click at [49, 43] on input "text" at bounding box center [60, 48] width 56 height 10
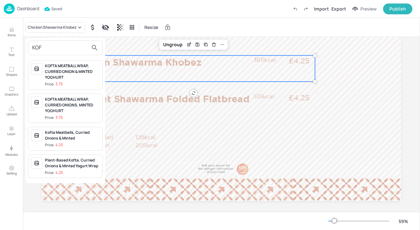
type input "KOF"
click at [77, 161] on div "Plant-Based Kofta, Curried Onions & Minted Yogurt Wrap" at bounding box center [72, 162] width 55 height 11
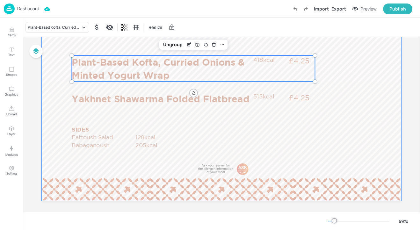
click at [147, 89] on div at bounding box center [222, 100] width 360 height 202
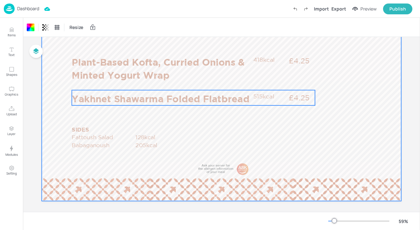
click at [145, 100] on p "Yakhnet Shawarma Folded Flatbread" at bounding box center [161, 98] width 178 height 13
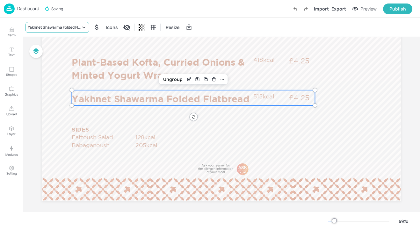
click at [76, 25] on div "Yakhnet Shawarma Folded Flatbread" at bounding box center [54, 28] width 53 height 6
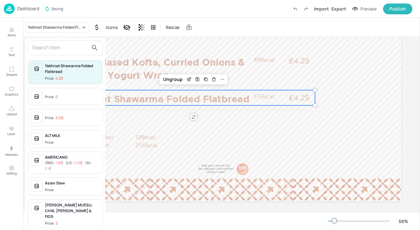
click at [72, 49] on input "text" at bounding box center [60, 48] width 56 height 10
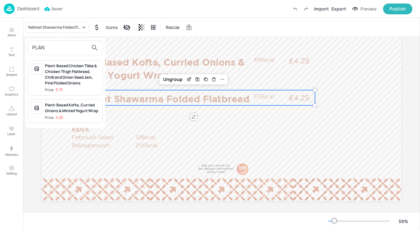
type input "PLAN"
click at [77, 108] on div "Plant-Based Kofta, Curried Onions & Minted Yogurt Wrap" at bounding box center [72, 107] width 55 height 11
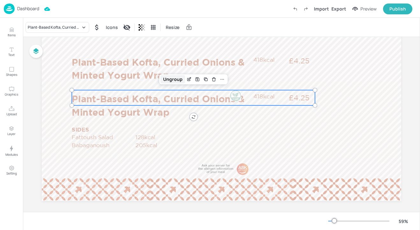
click at [163, 77] on div "Ungroup" at bounding box center [173, 79] width 25 height 8
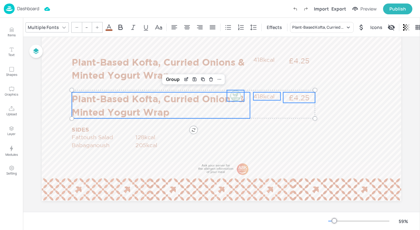
click at [237, 97] on div at bounding box center [236, 95] width 12 height 11
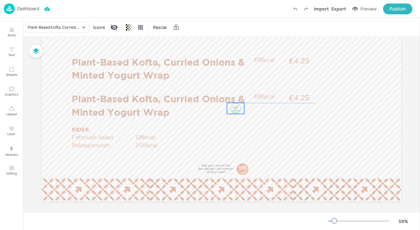
drag, startPoint x: 237, startPoint y: 97, endPoint x: 237, endPoint y: 110, distance: 13.1
click at [237, 110] on div at bounding box center [236, 108] width 12 height 11
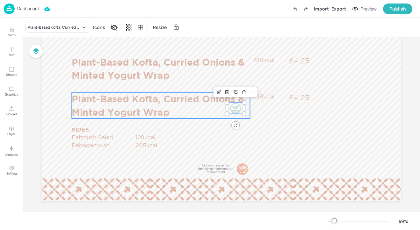
click at [182, 99] on p "Plant-Based Kofta, Curried Onions & Minted Yogurt Wrap" at bounding box center [161, 105] width 178 height 26
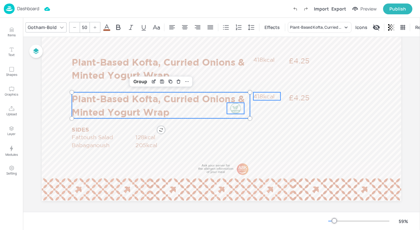
click at [270, 97] on p "418kcal" at bounding box center [266, 96] width 27 height 8
type input "--"
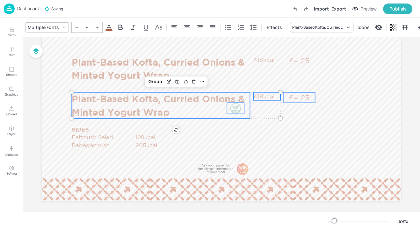
click at [310, 96] on p "£4.25" at bounding box center [299, 97] width 32 height 11
click at [167, 81] on div "Group" at bounding box center [173, 81] width 19 height 8
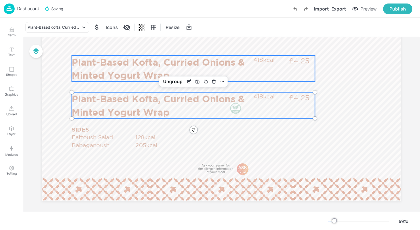
click at [184, 59] on p "Plant-Based Kofta, Curried Onions & Minted Yogurt Wrap" at bounding box center [161, 68] width 178 height 26
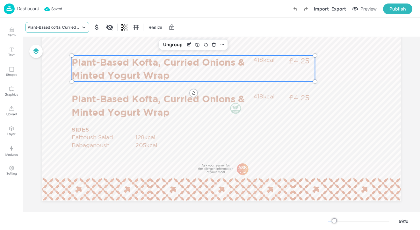
click at [81, 25] on icon at bounding box center [84, 27] width 6 height 6
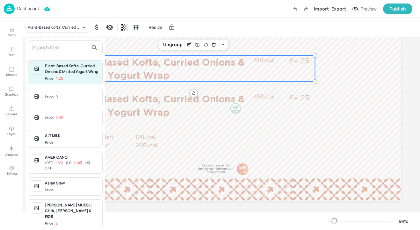
click at [76, 41] on div at bounding box center [65, 47] width 75 height 15
click at [71, 54] on div at bounding box center [65, 47] width 75 height 15
click at [71, 49] on input "text" at bounding box center [60, 48] width 56 height 10
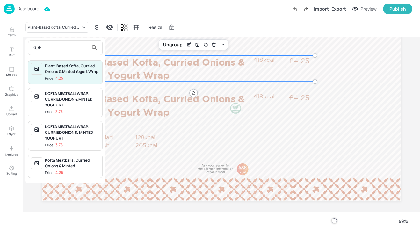
type input "KOFT"
click at [84, 165] on div "Kofta Meatballs, Curried Onions & Minted" at bounding box center [72, 162] width 55 height 11
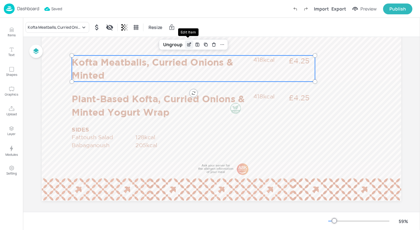
click at [188, 44] on icon "Edit Item" at bounding box center [189, 44] width 3 height 3
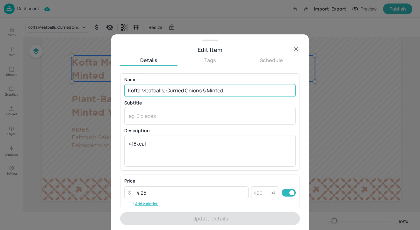
click at [235, 89] on input "Kofta Meatballs, Curried Onions & Minted" at bounding box center [210, 90] width 172 height 13
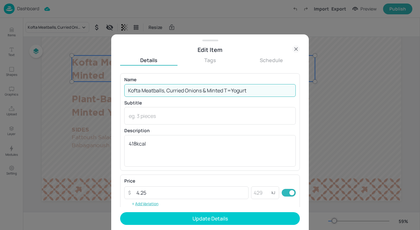
drag, startPoint x: 232, startPoint y: 92, endPoint x: 226, endPoint y: 92, distance: 6.1
click at [226, 92] on input "Kofta Meatballs, Curried Onions & Minted T=Yogurt" at bounding box center [210, 90] width 172 height 13
click at [261, 91] on input "Kofta Meatballs, Curried Onions & Minted Yogurt" at bounding box center [210, 90] width 172 height 13
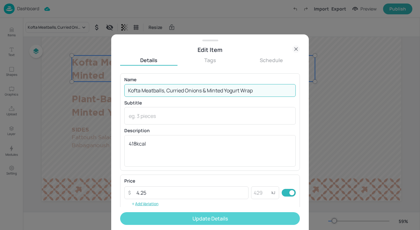
type input "Kofta Meatballs, Curried Onions & Minted Yogurt Wrap"
click at [194, 222] on button "Update Details" at bounding box center [210, 218] width 180 height 13
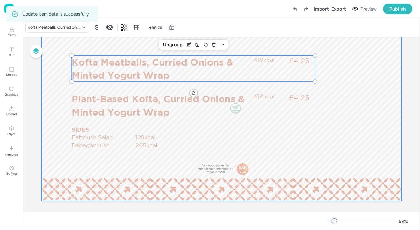
scroll to position [63, 0]
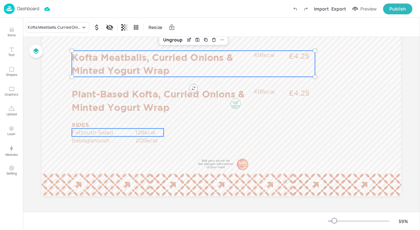
click at [97, 132] on p "Fattoush Salad" at bounding box center [103, 132] width 63 height 8
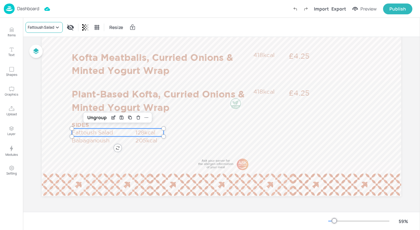
click at [54, 25] on div "Fattoush Salad" at bounding box center [41, 28] width 26 height 6
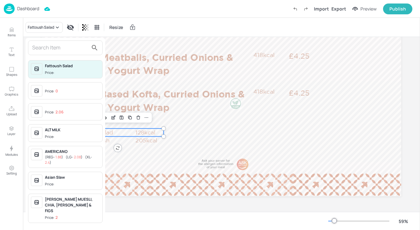
click at [49, 48] on input "text" at bounding box center [60, 48] width 56 height 10
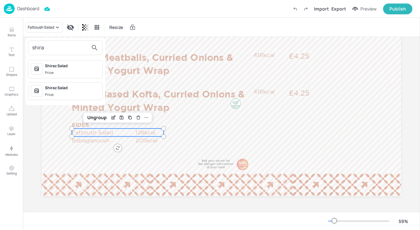
type input "shira"
click at [67, 73] on span "Price:" at bounding box center [72, 72] width 55 height 5
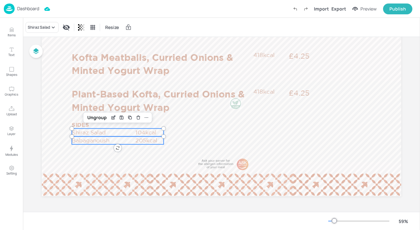
click at [78, 142] on p "Babaganoush" at bounding box center [103, 140] width 63 height 8
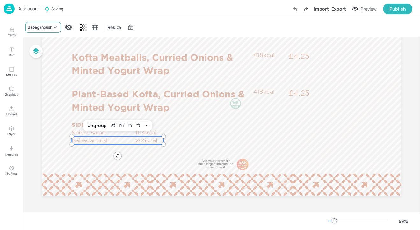
click at [39, 25] on div "Babaganoush" at bounding box center [40, 28] width 25 height 6
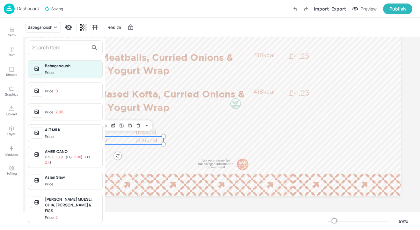
click at [61, 49] on input "text" at bounding box center [60, 48] width 56 height 10
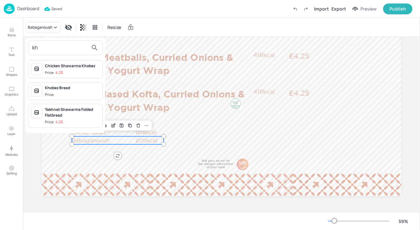
type input "kh"
click at [73, 96] on span "Price:" at bounding box center [72, 94] width 55 height 5
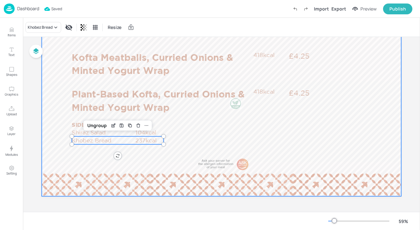
click at [191, 136] on div at bounding box center [222, 95] width 360 height 202
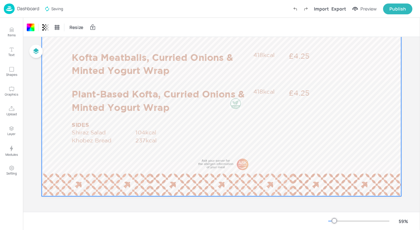
click at [26, 7] on p "Dashboard" at bounding box center [28, 8] width 22 height 4
click at [21, 7] on p "Dashboard" at bounding box center [28, 8] width 22 height 4
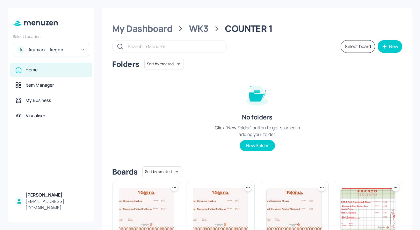
scroll to position [86, 0]
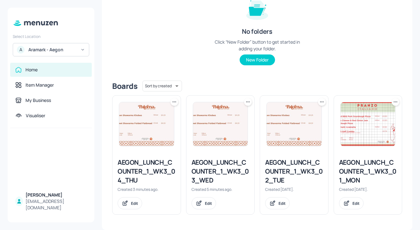
click at [393, 104] on icon at bounding box center [395, 102] width 6 height 6
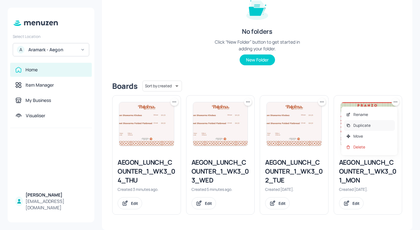
click at [371, 125] on div "Duplicate" at bounding box center [369, 125] width 51 height 11
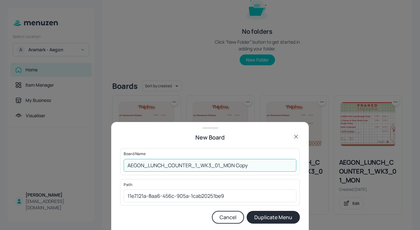
drag, startPoint x: 262, startPoint y: 169, endPoint x: 218, endPoint y: 168, distance: 44.3
click at [218, 168] on input "AEGON_LUNCH_COUNTER_1_WK3_01_MON Copy" at bounding box center [210, 165] width 173 height 13
type input "AEGON_LUNCH_COUNTER_1_WK3_05_FRI"
click at [268, 217] on button "Duplicate Menu" at bounding box center [273, 217] width 53 height 13
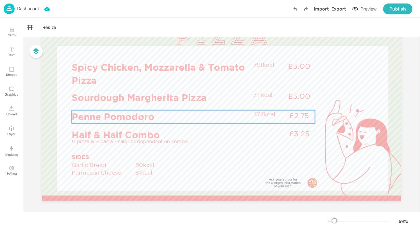
scroll to position [63, 0]
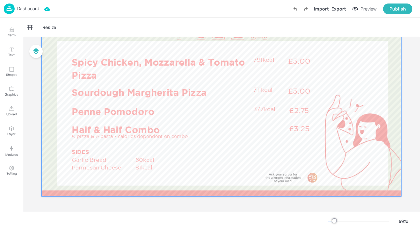
click at [112, 52] on div at bounding box center [222, 95] width 360 height 202
click at [112, 54] on div at bounding box center [222, 95] width 360 height 202
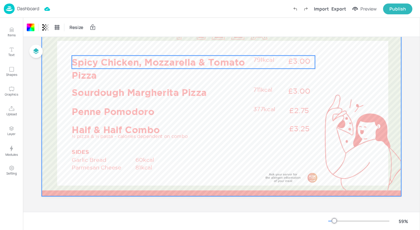
click at [109, 57] on p "Spicy Chicken, Mozzarella & Tomato Pizza" at bounding box center [161, 68] width 178 height 26
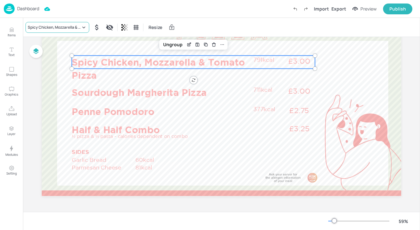
click at [73, 27] on div "Spicy Chicken, Mozzarella & Tomato Pizza" at bounding box center [54, 28] width 53 height 6
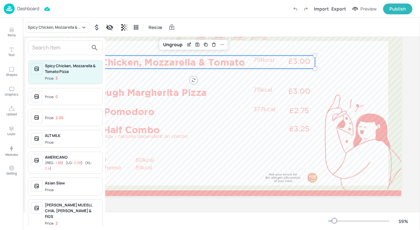
click at [64, 46] on input "text" at bounding box center [60, 48] width 56 height 10
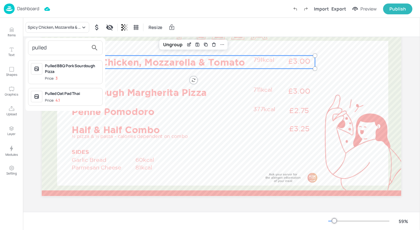
type input "pulled"
click at [84, 72] on div "Pulled BBQ Pork Sourdough Pizza" at bounding box center [72, 68] width 55 height 11
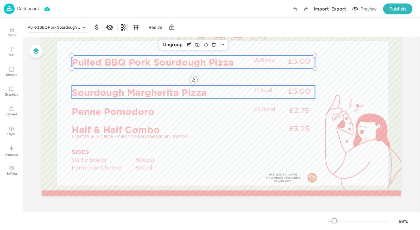
click at [144, 90] on p "Sourdough Margherita Pizza" at bounding box center [161, 92] width 178 height 13
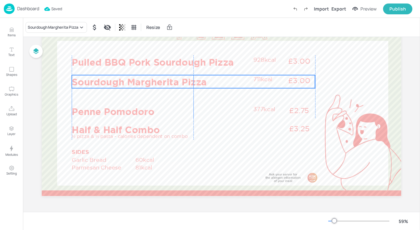
drag, startPoint x: 130, startPoint y: 94, endPoint x: 131, endPoint y: 84, distance: 10.5
click at [131, 84] on p "Sourdough Margherita Pizza" at bounding box center [161, 81] width 178 height 13
click at [52, 31] on div "Sourdough Margherita Pizza" at bounding box center [57, 27] width 62 height 11
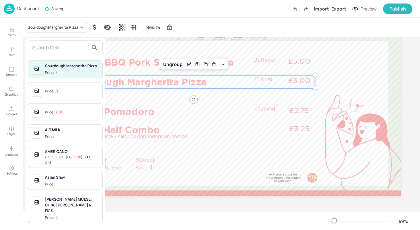
click at [59, 47] on input "text" at bounding box center [60, 48] width 56 height 10
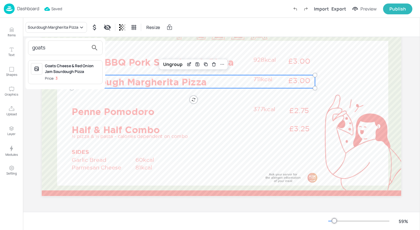
type input "goats"
click at [74, 68] on div "Goats Cheese & Red Onion Jam Sourdough Pizza" at bounding box center [72, 68] width 55 height 11
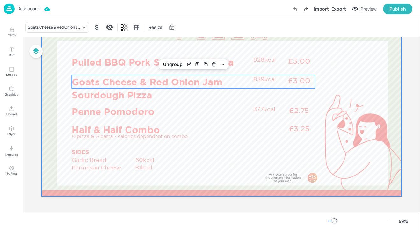
click at [52, 99] on div at bounding box center [222, 95] width 360 height 202
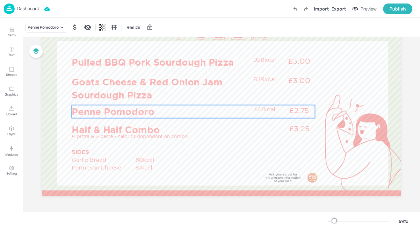
click at [117, 109] on p "Penne Pomodoro" at bounding box center [161, 111] width 178 height 13
click at [59, 30] on icon at bounding box center [62, 27] width 6 height 6
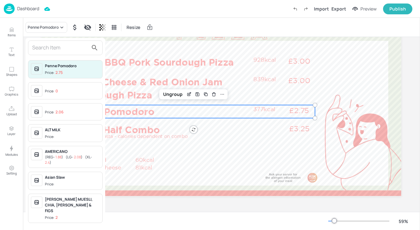
click at [60, 48] on input "text" at bounding box center [60, 48] width 56 height 10
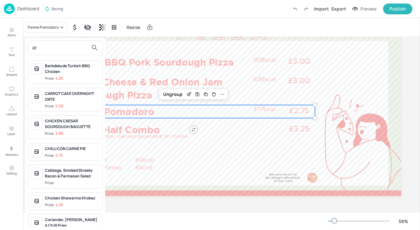
type input "a"
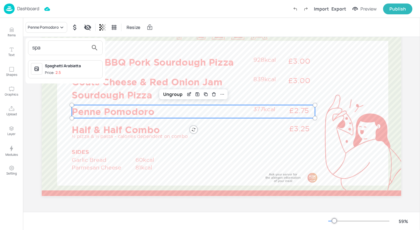
type input "spa"
click at [88, 66] on div "Spaghetti Arabiatta" at bounding box center [72, 66] width 55 height 6
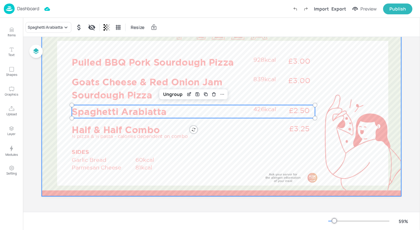
click at [343, 95] on div at bounding box center [222, 95] width 360 height 202
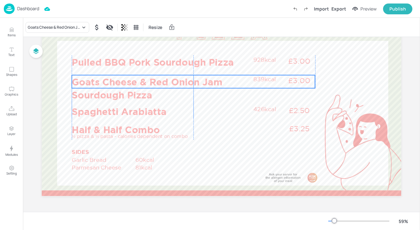
click at [211, 83] on p "Goats Cheese & Red Onion Jam Sourdough Pizza" at bounding box center [161, 88] width 178 height 26
click at [24, 6] on p "Dashboard" at bounding box center [28, 8] width 22 height 4
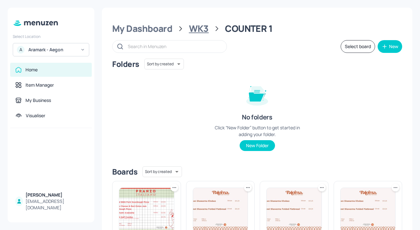
click at [205, 28] on div "WK3" at bounding box center [199, 28] width 20 height 11
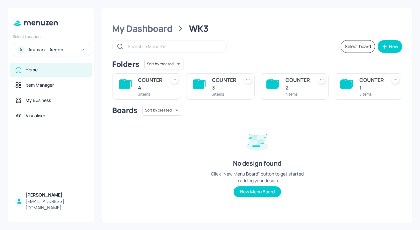
click at [355, 49] on button "Select board" at bounding box center [358, 46] width 34 height 13
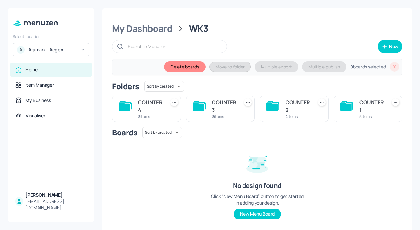
click at [156, 112] on div "COUNTER 4" at bounding box center [150, 106] width 25 height 15
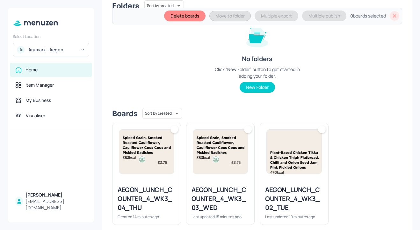
scroll to position [91, 0]
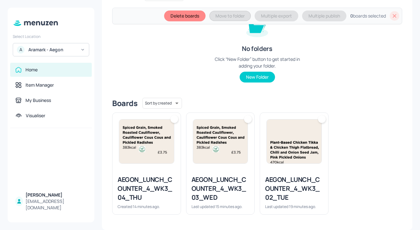
click at [160, 143] on img at bounding box center [146, 142] width 55 height 44
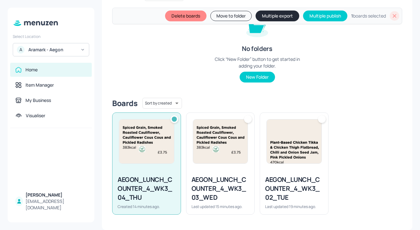
click at [230, 143] on img at bounding box center [220, 142] width 55 height 44
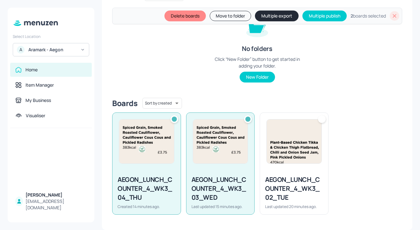
click at [299, 145] on img at bounding box center [294, 142] width 55 height 44
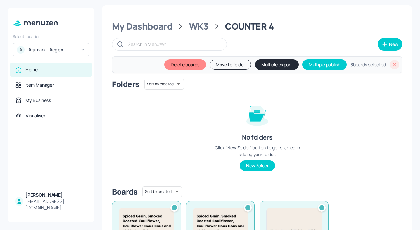
scroll to position [0, 0]
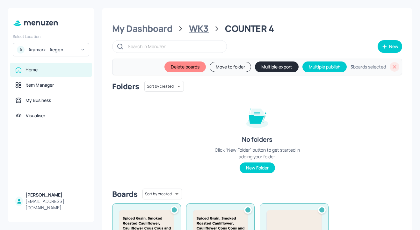
click at [201, 34] on div "WK3" at bounding box center [199, 28] width 20 height 11
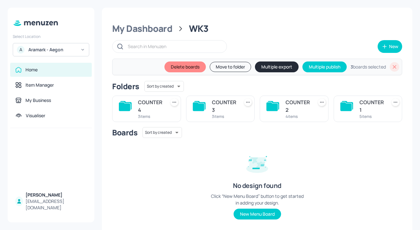
click at [218, 101] on div "COUNTER 3" at bounding box center [224, 106] width 25 height 15
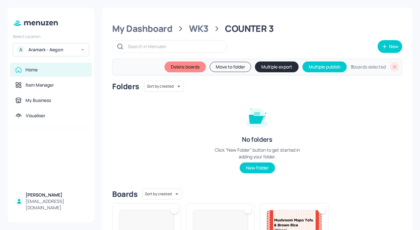
scroll to position [91, 0]
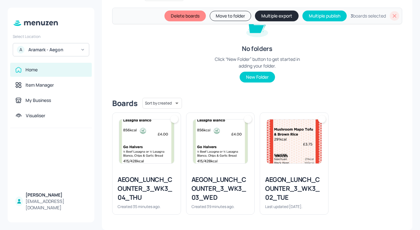
click at [137, 138] on img at bounding box center [146, 142] width 55 height 44
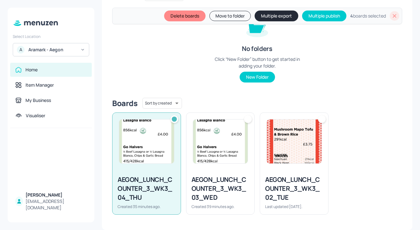
click at [225, 148] on img at bounding box center [220, 142] width 55 height 44
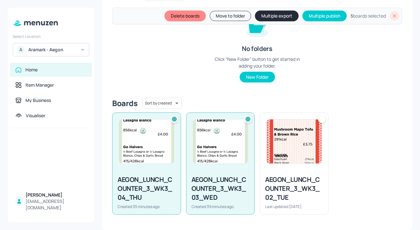
click at [289, 141] on img at bounding box center [294, 142] width 55 height 44
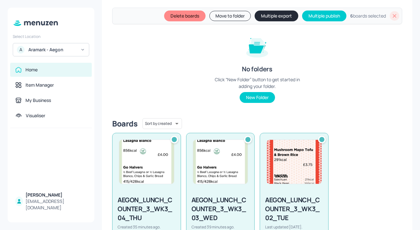
scroll to position [0, 0]
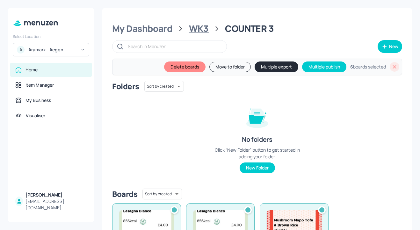
click at [205, 28] on div "WK3" at bounding box center [199, 28] width 20 height 11
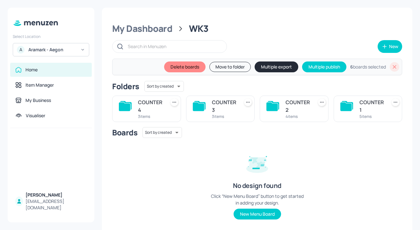
scroll to position [15, 0]
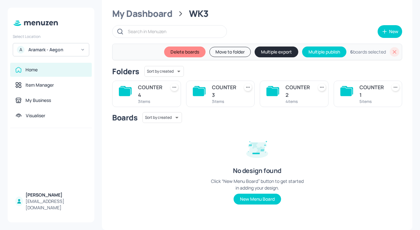
click at [300, 96] on div "COUNTER 2" at bounding box center [298, 91] width 25 height 15
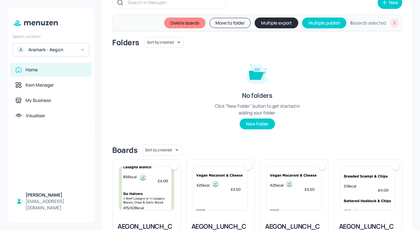
scroll to position [91, 0]
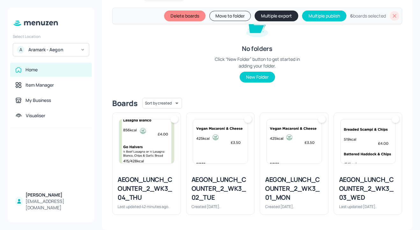
click at [143, 148] on img at bounding box center [146, 142] width 55 height 44
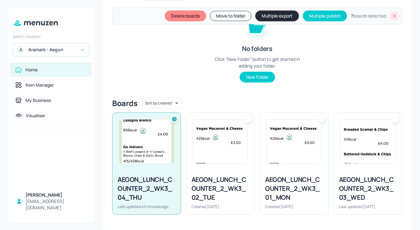
click at [202, 156] on img at bounding box center [220, 142] width 55 height 44
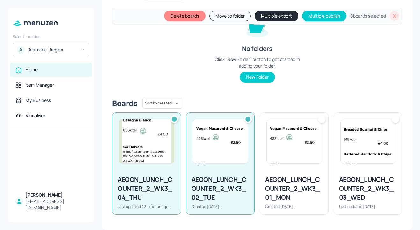
click at [308, 144] on img at bounding box center [294, 142] width 55 height 44
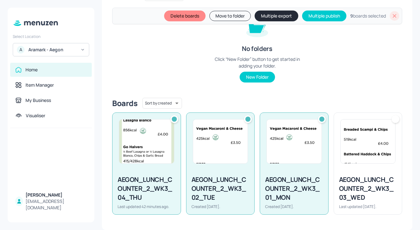
click at [377, 136] on img at bounding box center [368, 142] width 55 height 44
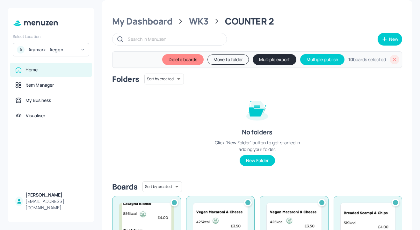
scroll to position [0, 0]
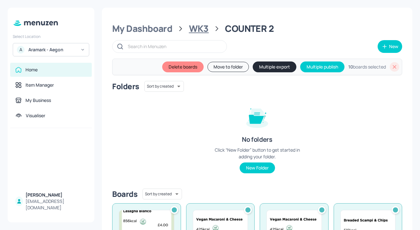
click at [201, 28] on div "WK3" at bounding box center [199, 28] width 20 height 11
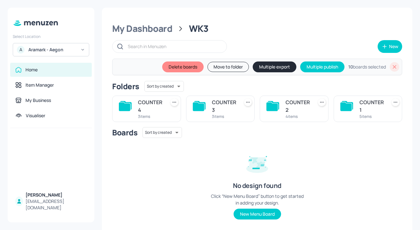
click at [361, 103] on div "COUNTER 1" at bounding box center [372, 106] width 25 height 15
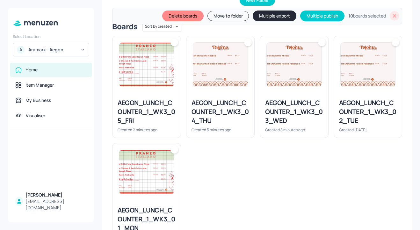
scroll to position [198, 0]
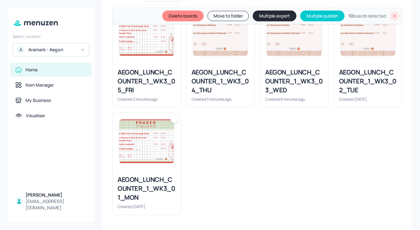
click at [148, 67] on div "AEGON_LUNCH_COUNTER_1_WK3_05_FRI Created 2 minutes ago." at bounding box center [147, 85] width 68 height 44
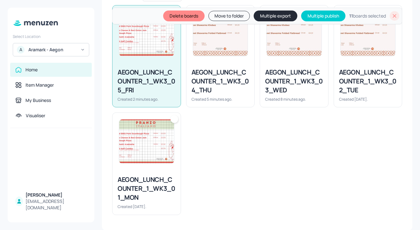
click at [196, 76] on div "AEGON_LUNCH_COUNTER_1_WK3_04_THU" at bounding box center [221, 81] width 58 height 27
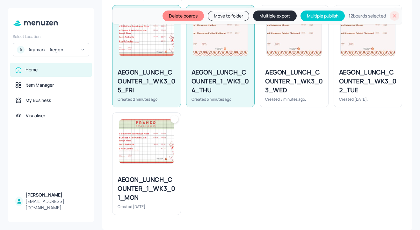
click at [279, 76] on div "AEGON_LUNCH_COUNTER_1_WK3_03_WED" at bounding box center [294, 81] width 58 height 27
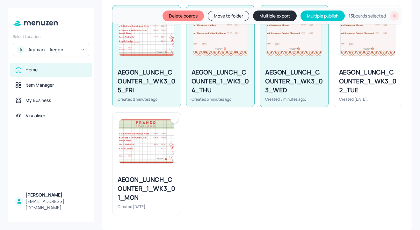
click at [370, 82] on div "AEGON_LUNCH_COUNTER_1_WK3_02_TUE" at bounding box center [368, 81] width 58 height 27
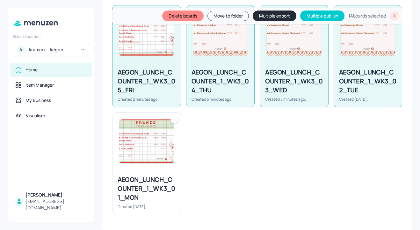
click at [150, 144] on img at bounding box center [146, 142] width 55 height 44
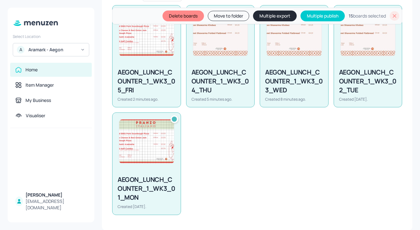
click at [281, 16] on button "Multiple export" at bounding box center [275, 16] width 44 height 11
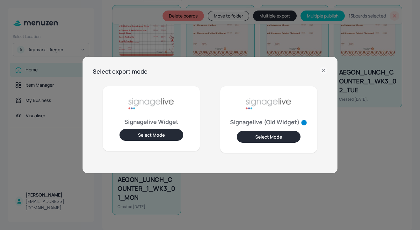
click at [170, 133] on button "Select Mode" at bounding box center [152, 135] width 64 height 12
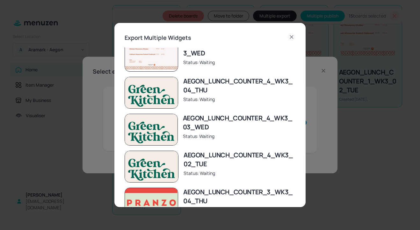
scroll to position [0, 0]
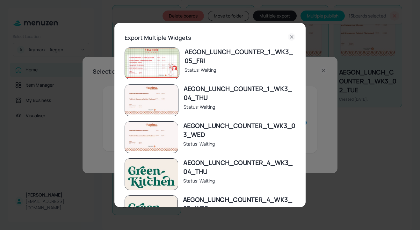
click at [291, 37] on icon at bounding box center [292, 37] width 8 height 8
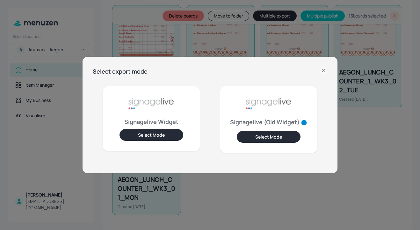
click at [163, 143] on div "Signagelive Widget Select Mode" at bounding box center [151, 118] width 97 height 65
click at [160, 137] on button "Select Mode" at bounding box center [152, 135] width 64 height 12
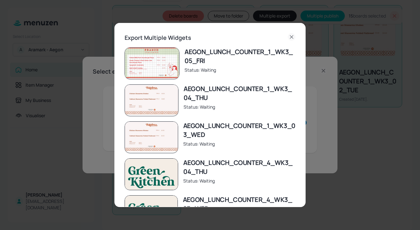
click at [249, 62] on div "AEGON_LUNCH_COUNTER_1_WK3_05_FRI" at bounding box center [240, 57] width 111 height 18
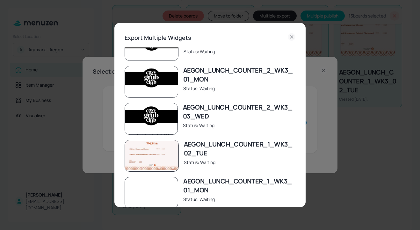
scroll to position [390, 0]
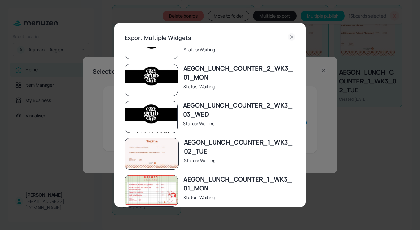
click at [289, 37] on icon at bounding box center [292, 37] width 8 height 8
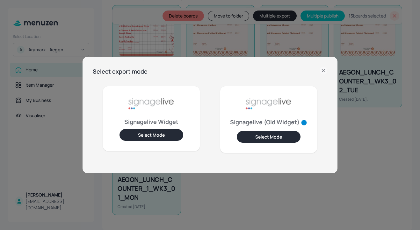
click at [145, 129] on button "Select Mode" at bounding box center [152, 135] width 64 height 12
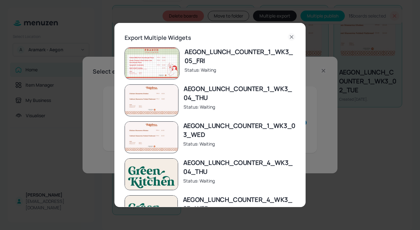
click at [293, 37] on icon at bounding box center [292, 37] width 8 height 8
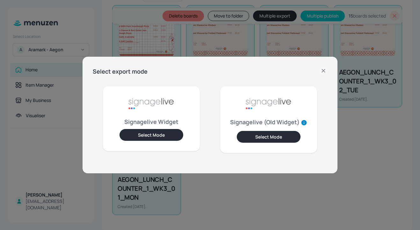
click at [326, 76] on div at bounding box center [324, 71] width 8 height 9
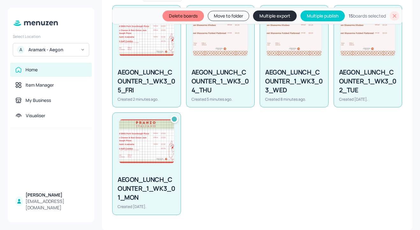
click at [272, 16] on button "Multiple export" at bounding box center [275, 16] width 44 height 11
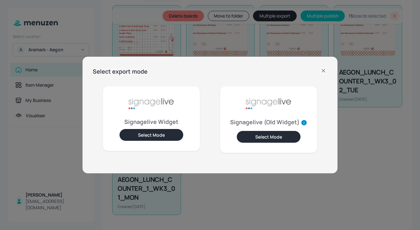
click at [161, 130] on button "Select Mode" at bounding box center [152, 135] width 64 height 12
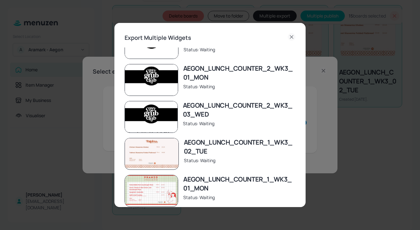
scroll to position [30, 0]
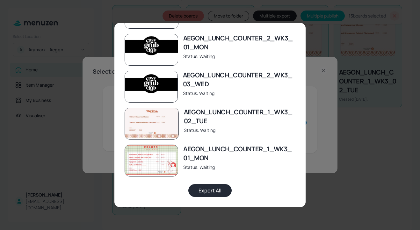
click at [221, 193] on button "Export All" at bounding box center [209, 190] width 43 height 13
click at [331, 65] on div "Export Multiple Widgets AEGON_LUNCH_COUNTER_1_WK3_05_FRI Status: Exported AEGON…" at bounding box center [210, 115] width 420 height 230
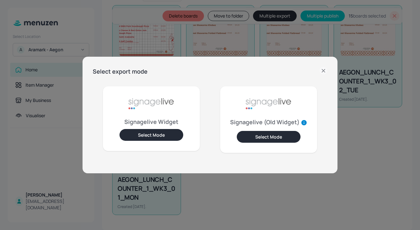
click at [264, 44] on div "Select export mode Signagelive Widget Select Mode Signagelive (Old Widget) Sele…" at bounding box center [210, 115] width 420 height 230
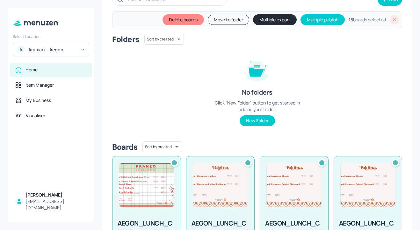
scroll to position [0, 0]
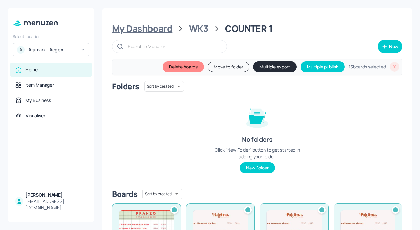
click at [165, 29] on div "My Dashboard" at bounding box center [142, 28] width 60 height 11
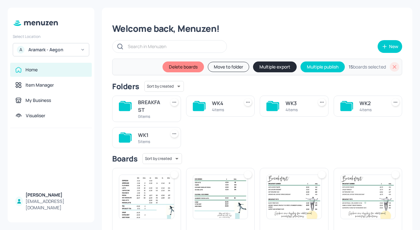
click at [298, 105] on div "WK3" at bounding box center [298, 103] width 25 height 8
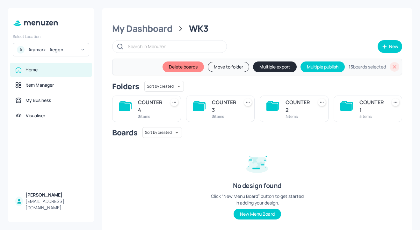
click at [223, 106] on div "COUNTER 3" at bounding box center [224, 106] width 25 height 15
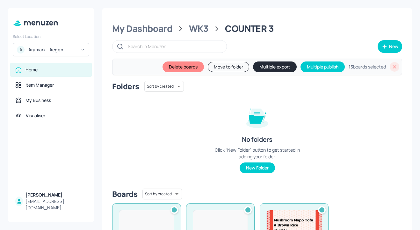
scroll to position [91, 0]
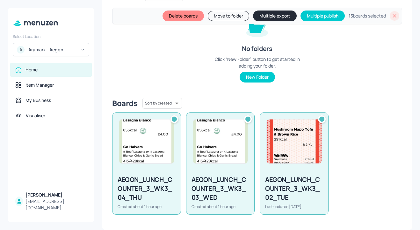
click at [224, 89] on div "Folders Sort by created id ​ No folders Click “New Folder” button to get starte…" at bounding box center [257, 41] width 290 height 103
click at [170, 177] on div "AEGON_LUNCH_COUNTER_3_WK3_04_THU" at bounding box center [147, 188] width 58 height 27
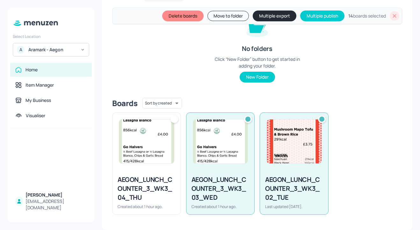
click at [168, 172] on div "AEGON_LUNCH_COUNTER_3_WK3_04_THU Created about 1 hour ago." at bounding box center [147, 192] width 68 height 44
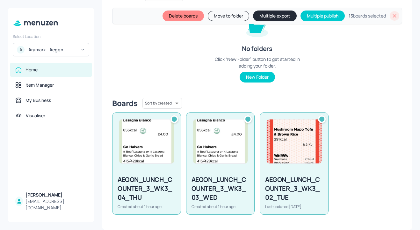
click at [397, 14] on div "Delete boards Move to folder Multiple export Multiple publish 15 boards selected" at bounding box center [257, 16] width 290 height 17
click at [392, 14] on icon at bounding box center [395, 16] width 6 height 6
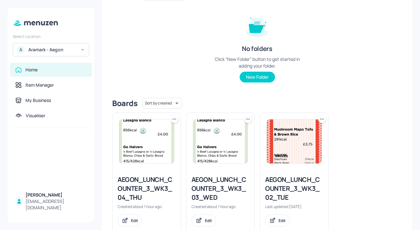
click at [170, 185] on div "AEGON_LUNCH_COUNTER_3_WK3_04_THU" at bounding box center [147, 188] width 58 height 27
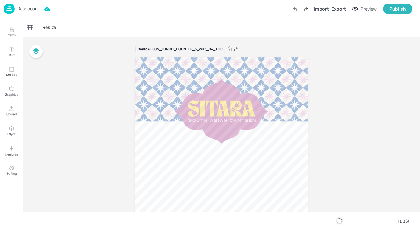
click at [343, 8] on div "Export" at bounding box center [339, 8] width 15 height 7
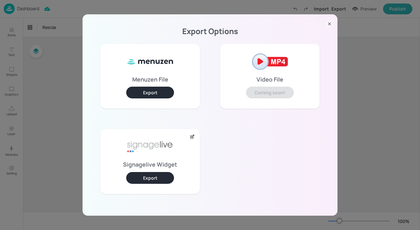
click at [151, 176] on button "Export" at bounding box center [150, 178] width 48 height 12
